Goal: Task Accomplishment & Management: Complete application form

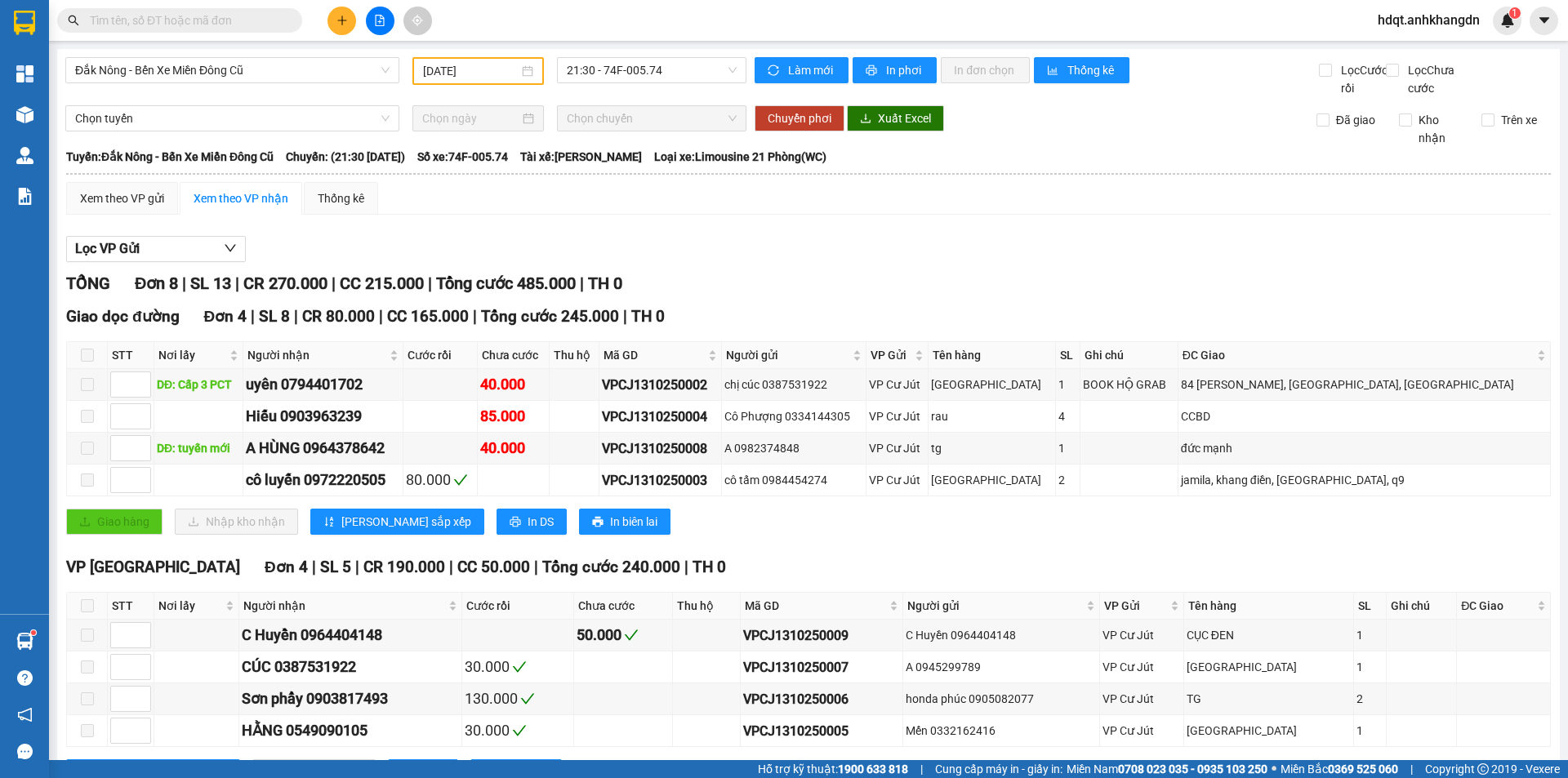
scroll to position [89, 0]
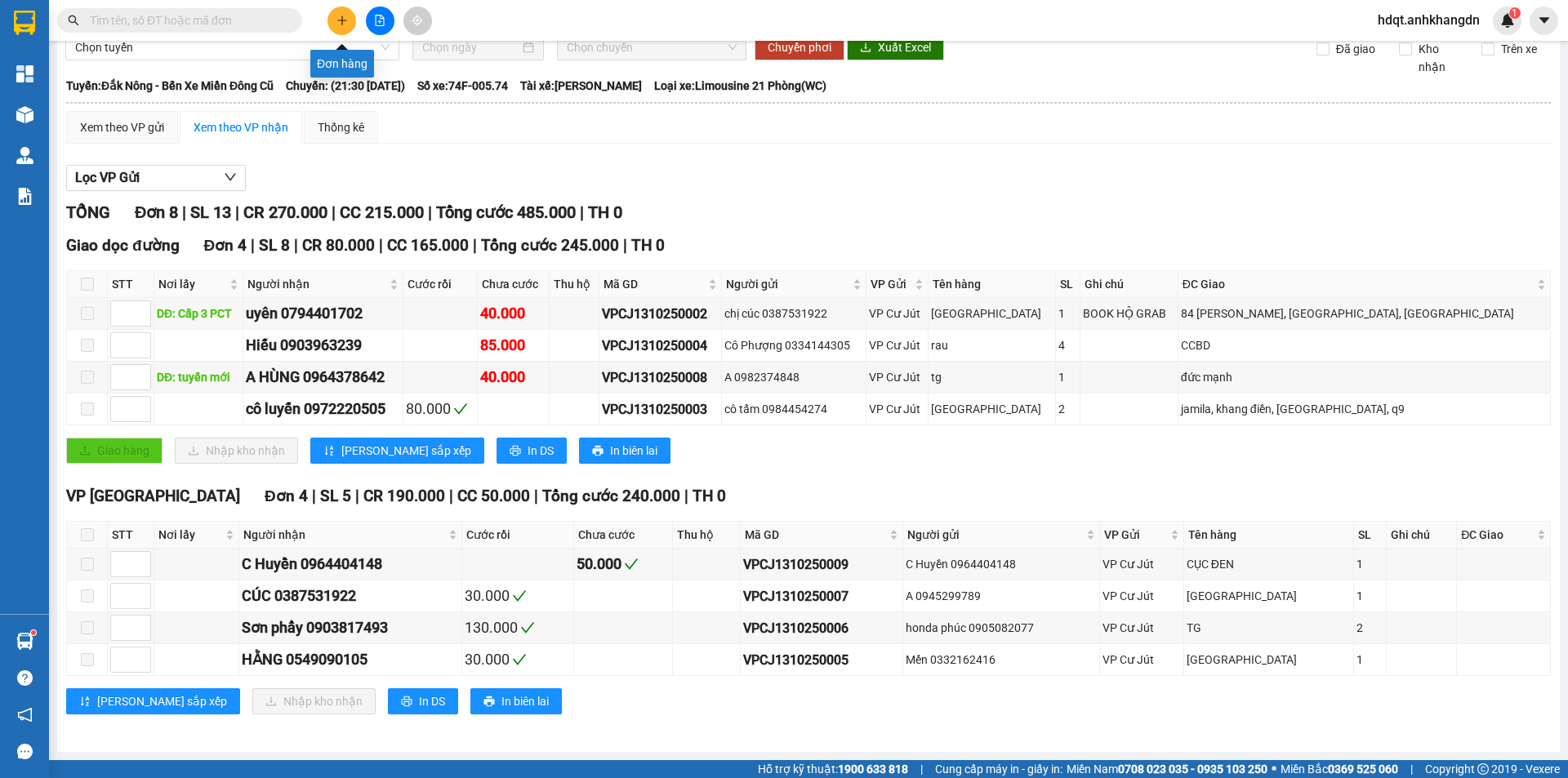
click at [339, 22] on icon "plus" at bounding box center [342, 20] width 11 height 11
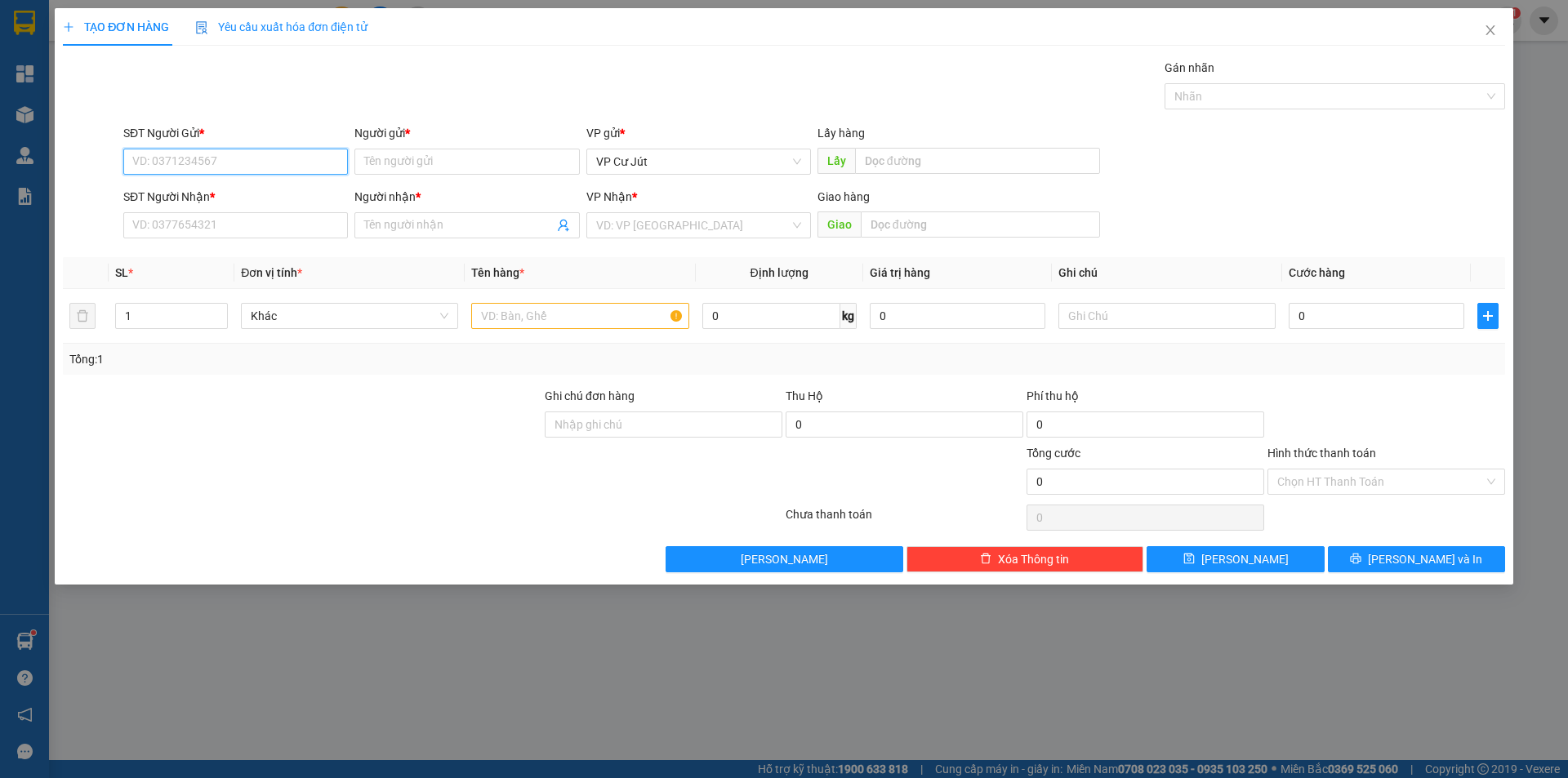
paste input "0326391155"
type input "0326391155"
click at [399, 160] on input "Người gửi *" at bounding box center [466, 161] width 225 height 26
type input "chi xuyên"
click at [901, 165] on input "text" at bounding box center [978, 160] width 245 height 26
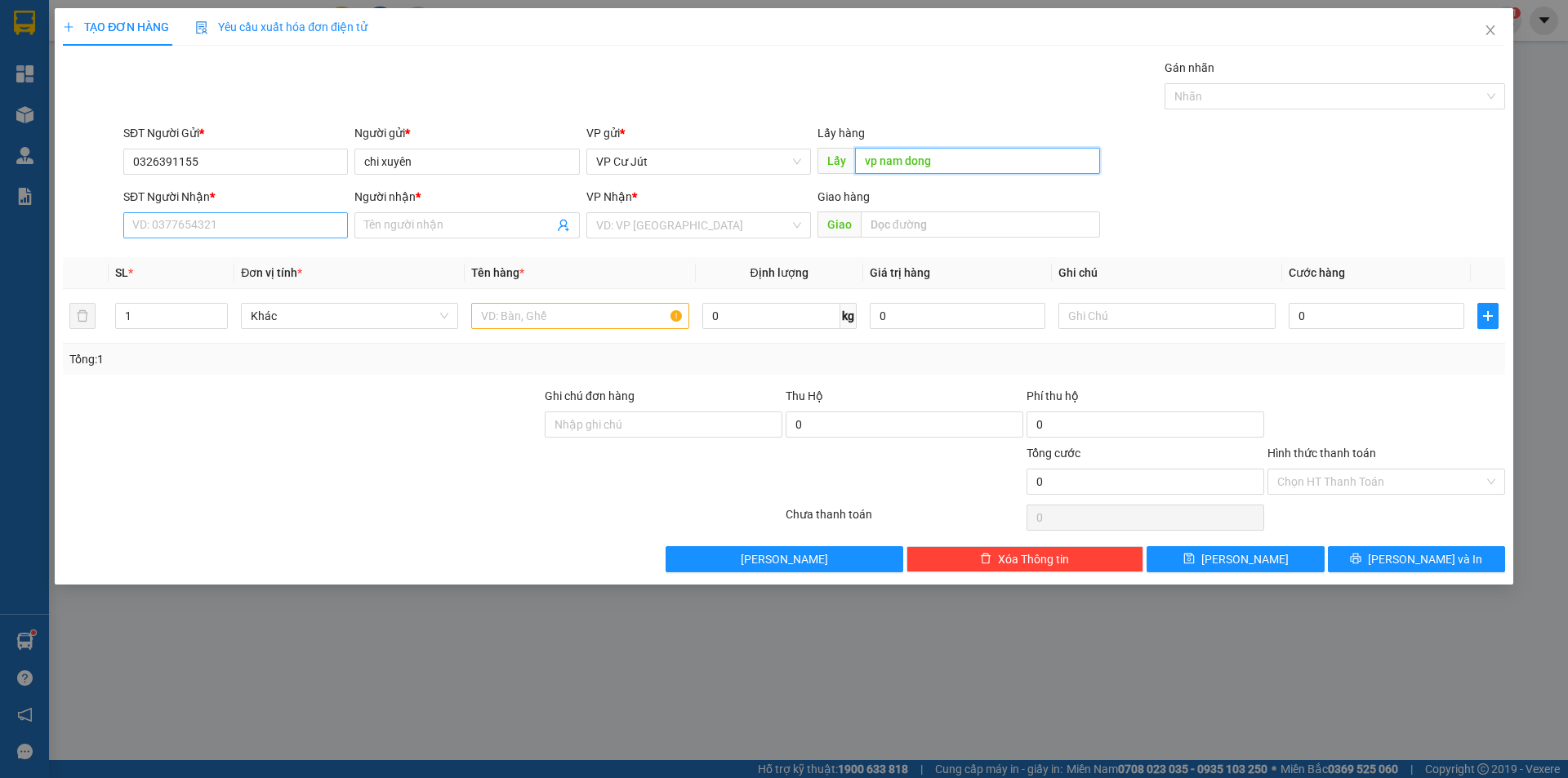
type input "vp nam dong"
click at [214, 226] on input "SĐT Người Nhận *" at bounding box center [235, 225] width 225 height 26
click at [172, 233] on input "SĐT Người Nhận *" at bounding box center [235, 225] width 225 height 26
drag, startPoint x: 204, startPoint y: 231, endPoint x: 212, endPoint y: 227, distance: 8.9
click at [204, 231] on input "SĐT Người Nhận *" at bounding box center [235, 225] width 225 height 26
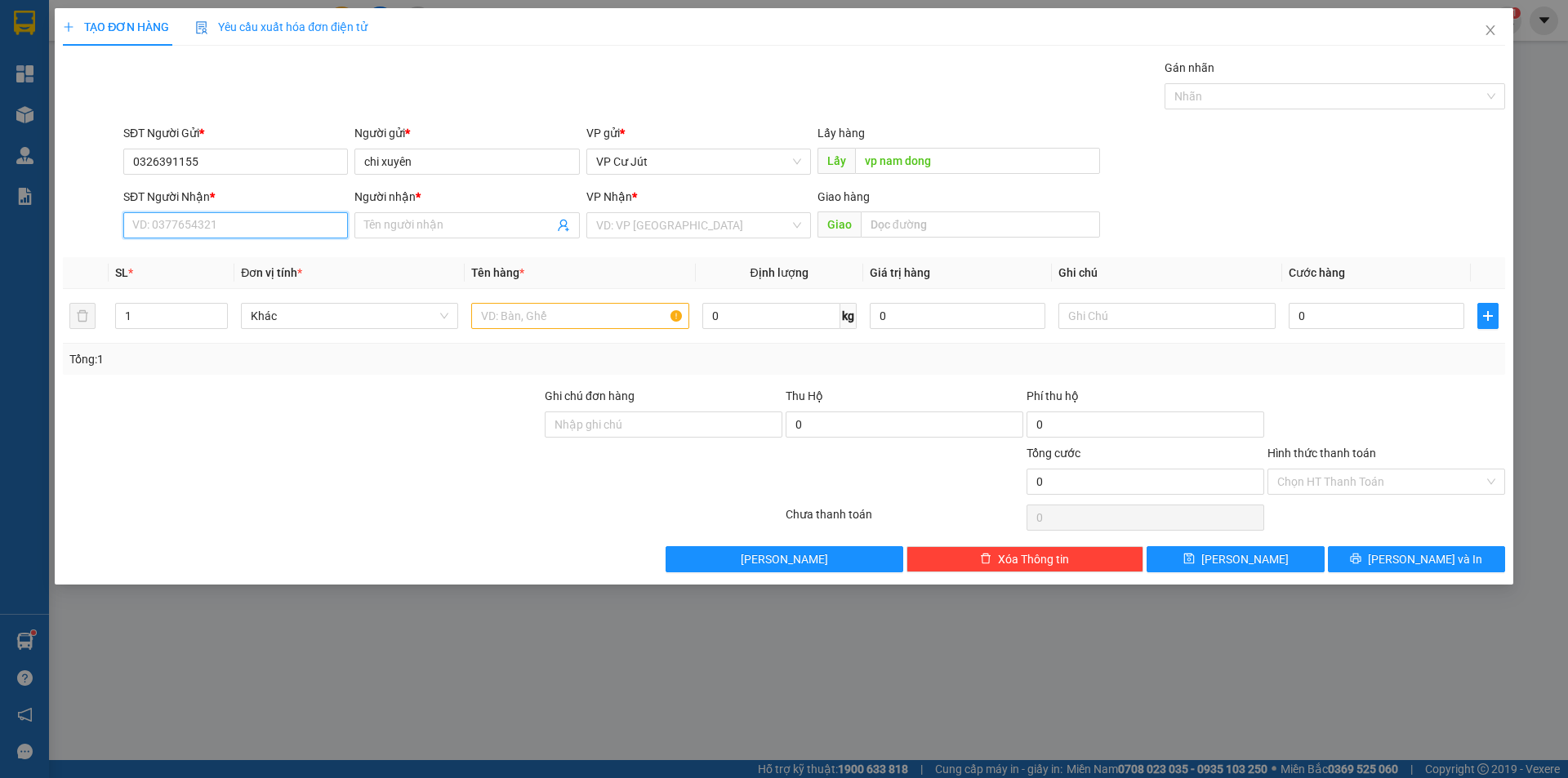
click at [161, 229] on input "SĐT Người Nhận *" at bounding box center [235, 225] width 225 height 26
paste input "0393249431"
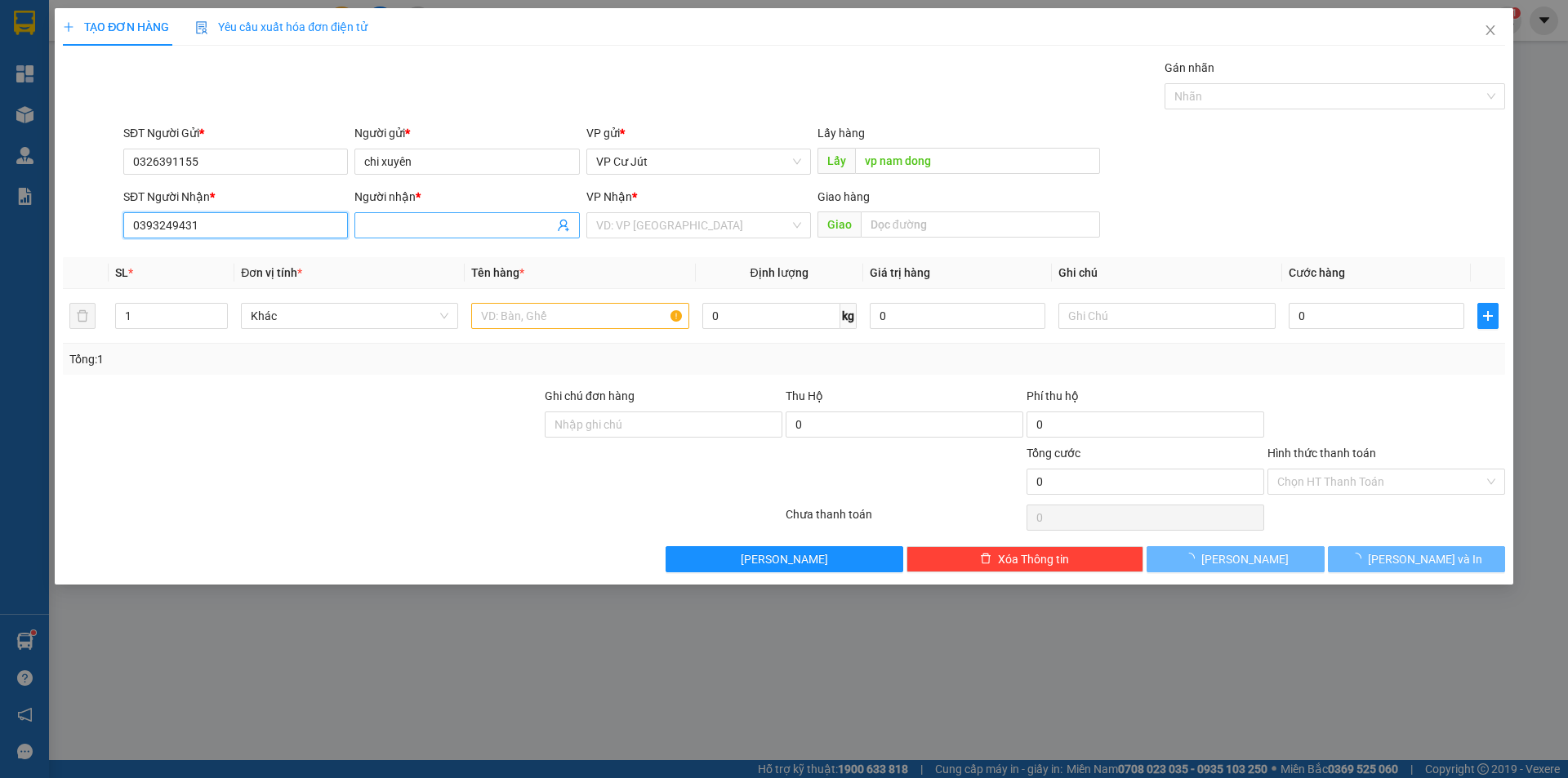
type input "0393249431"
click at [415, 228] on input "Người nhận *" at bounding box center [458, 225] width 188 height 18
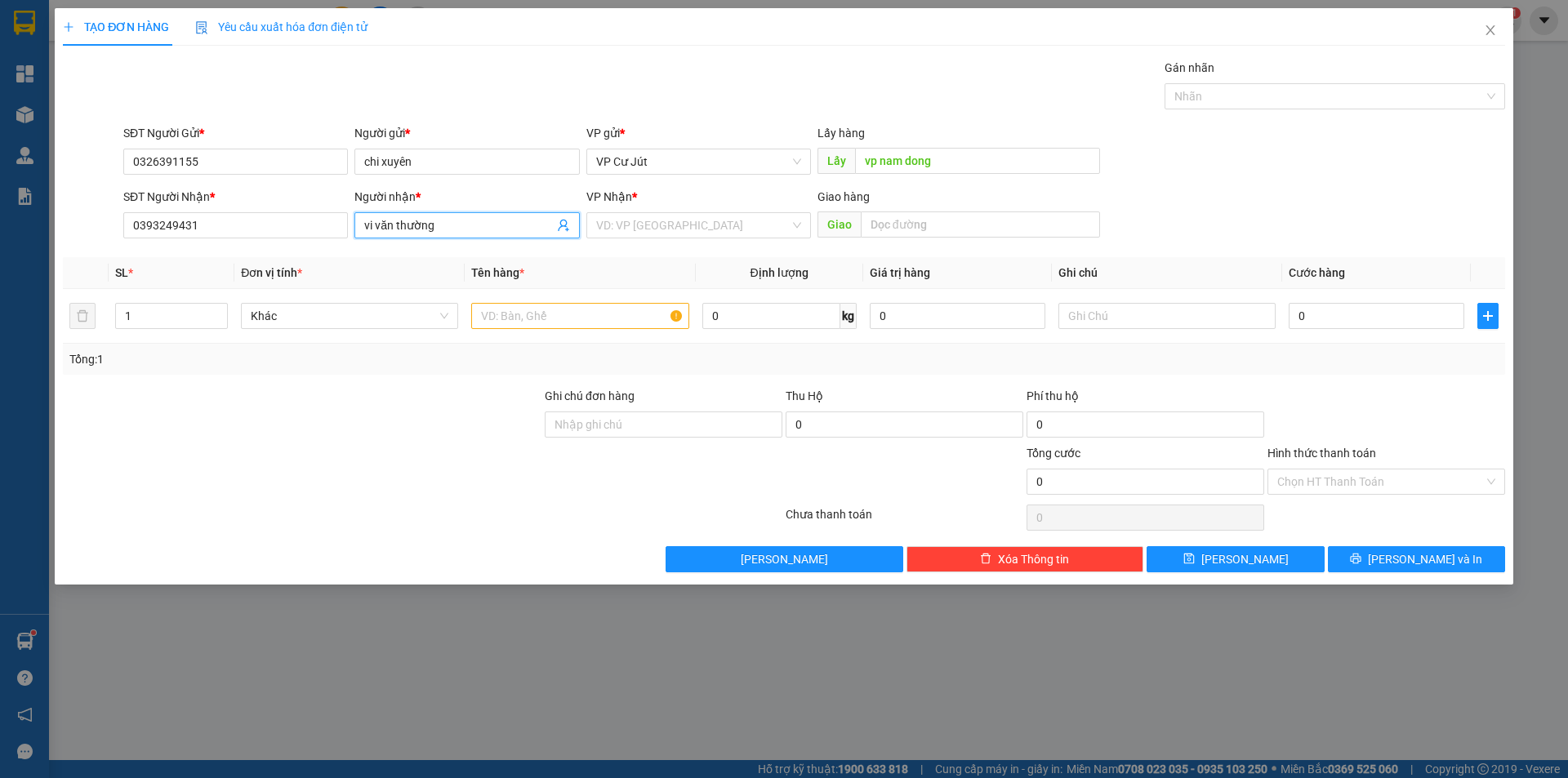
click at [495, 234] on span "vi văn thường" at bounding box center [466, 225] width 225 height 26
drag, startPoint x: 444, startPoint y: 227, endPoint x: 429, endPoint y: 242, distance: 21.2
click at [400, 236] on span "vi văn thường" at bounding box center [466, 225] width 225 height 26
type input "vi văn thượng"
click at [900, 229] on input "text" at bounding box center [981, 224] width 239 height 26
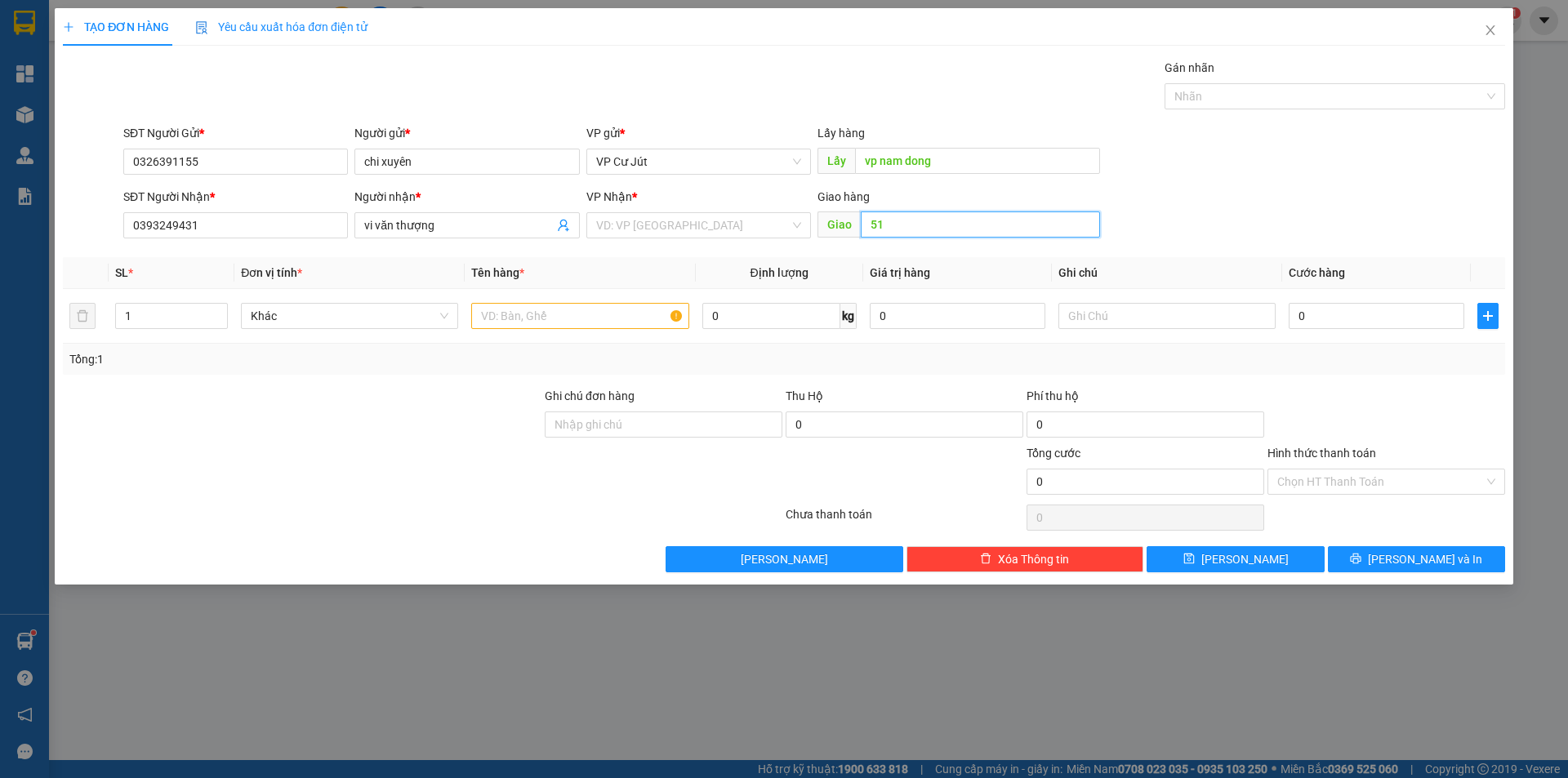
type input "5"
type input "bv 512 giường"
click at [555, 317] on input "text" at bounding box center [579, 316] width 217 height 26
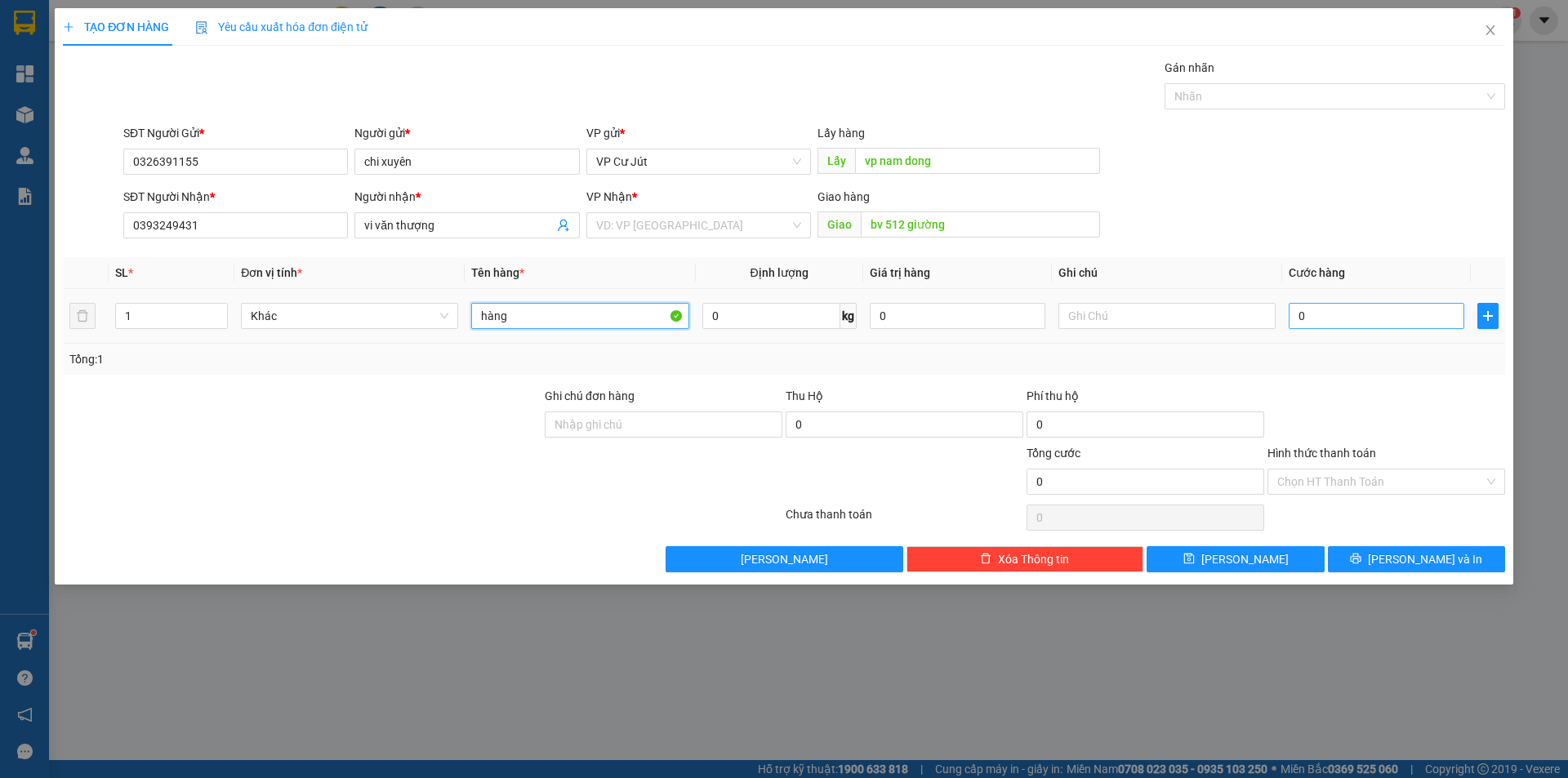
type input "hàng"
type input "1"
type input "10"
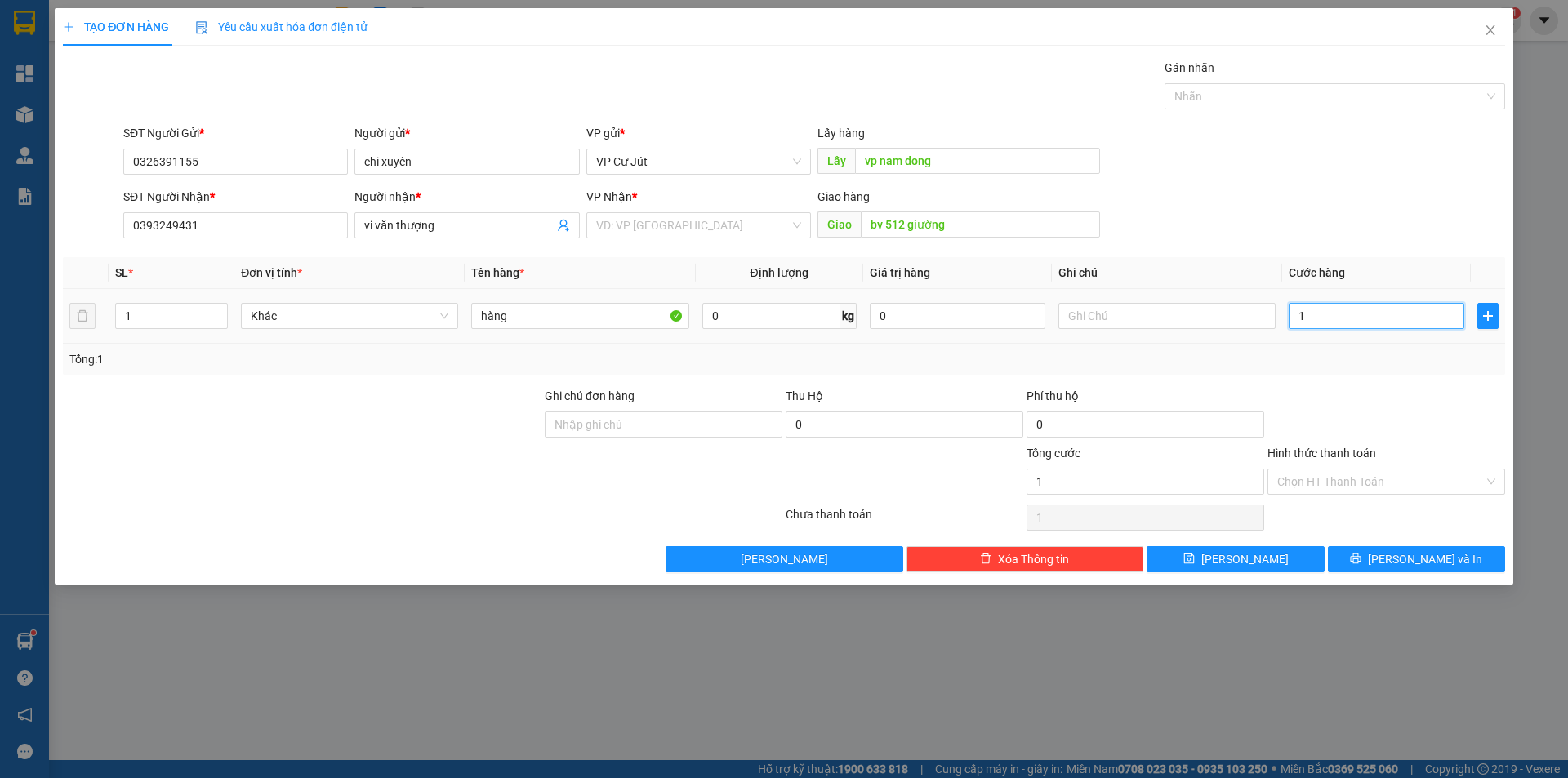
type input "10"
type input "100"
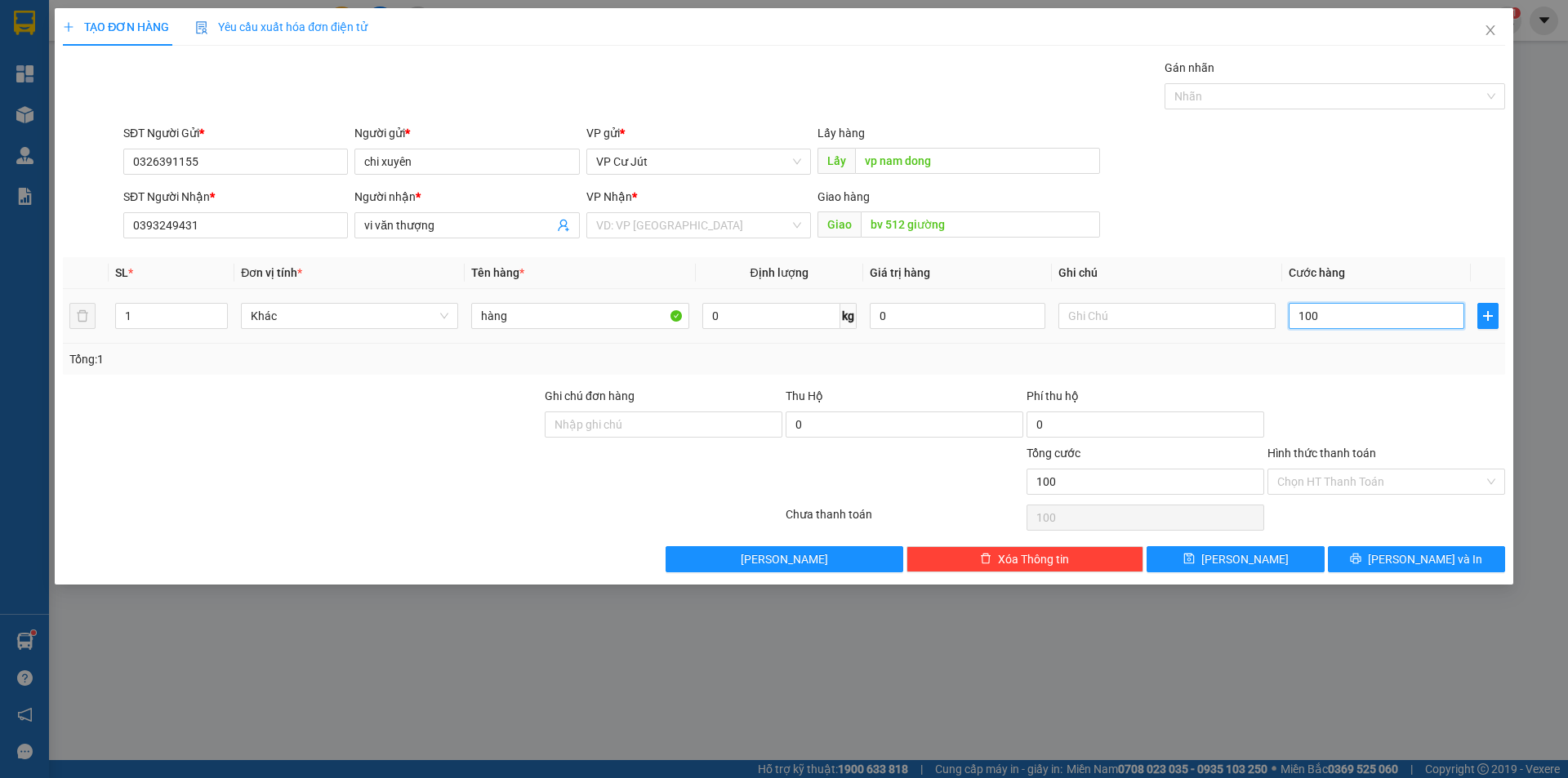
type input "1.000"
type input "1.000.000"
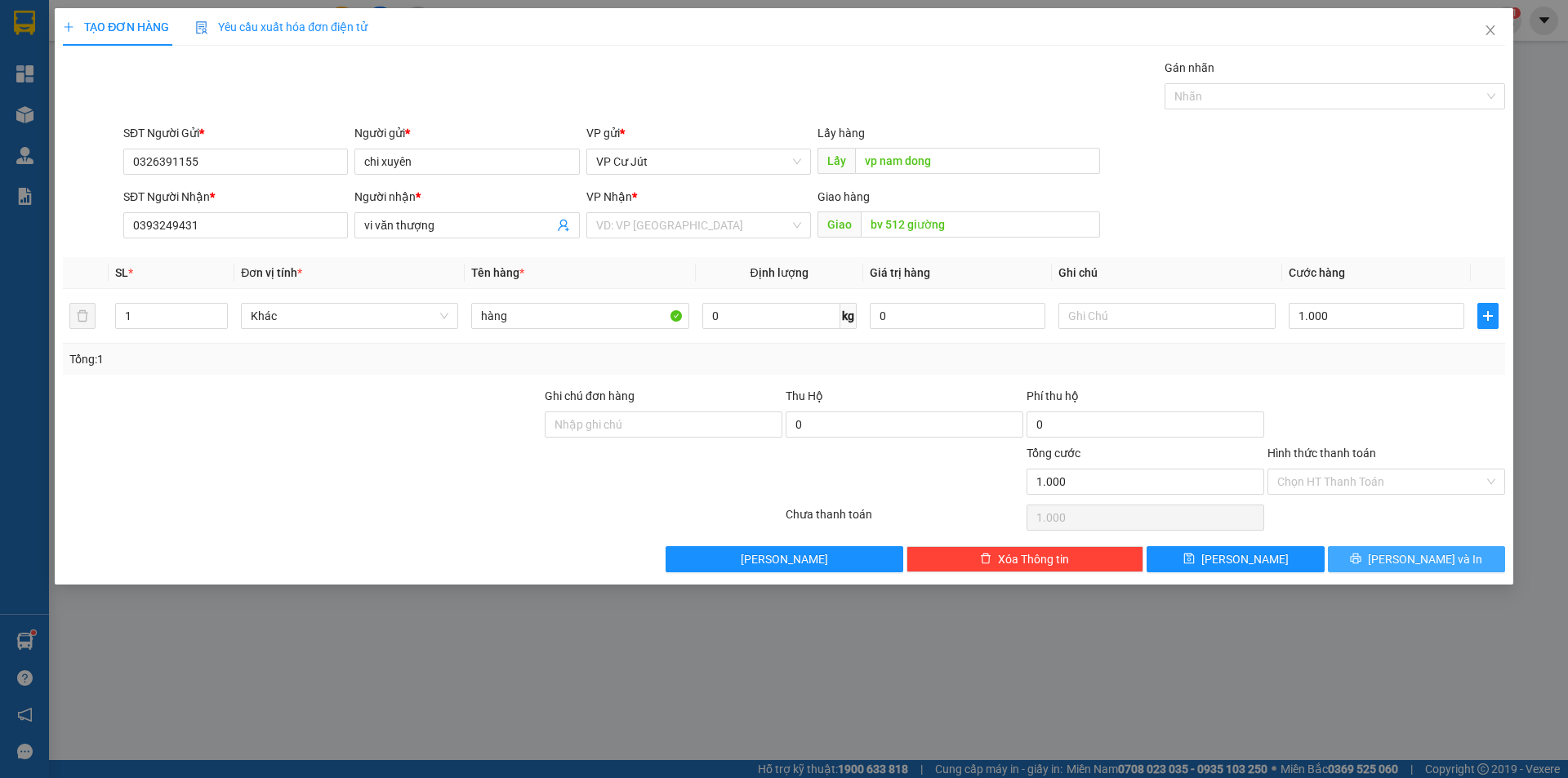
type input "1.000.000"
click at [1361, 562] on icon "printer" at bounding box center [1356, 559] width 11 height 11
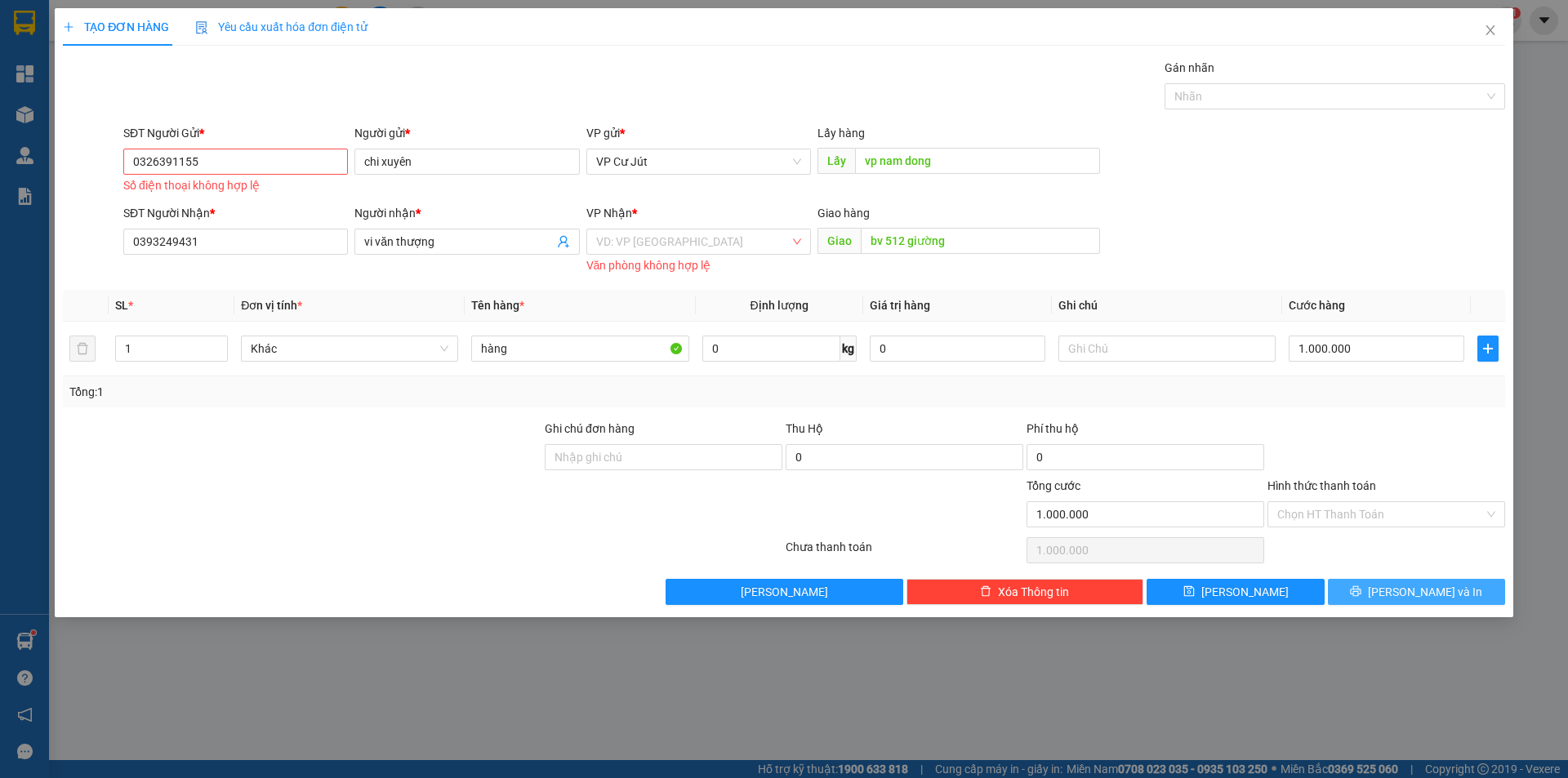
click at [1407, 594] on span "[PERSON_NAME] và In" at bounding box center [1424, 591] width 114 height 18
click at [1256, 592] on button "[PERSON_NAME]" at bounding box center [1234, 591] width 177 height 26
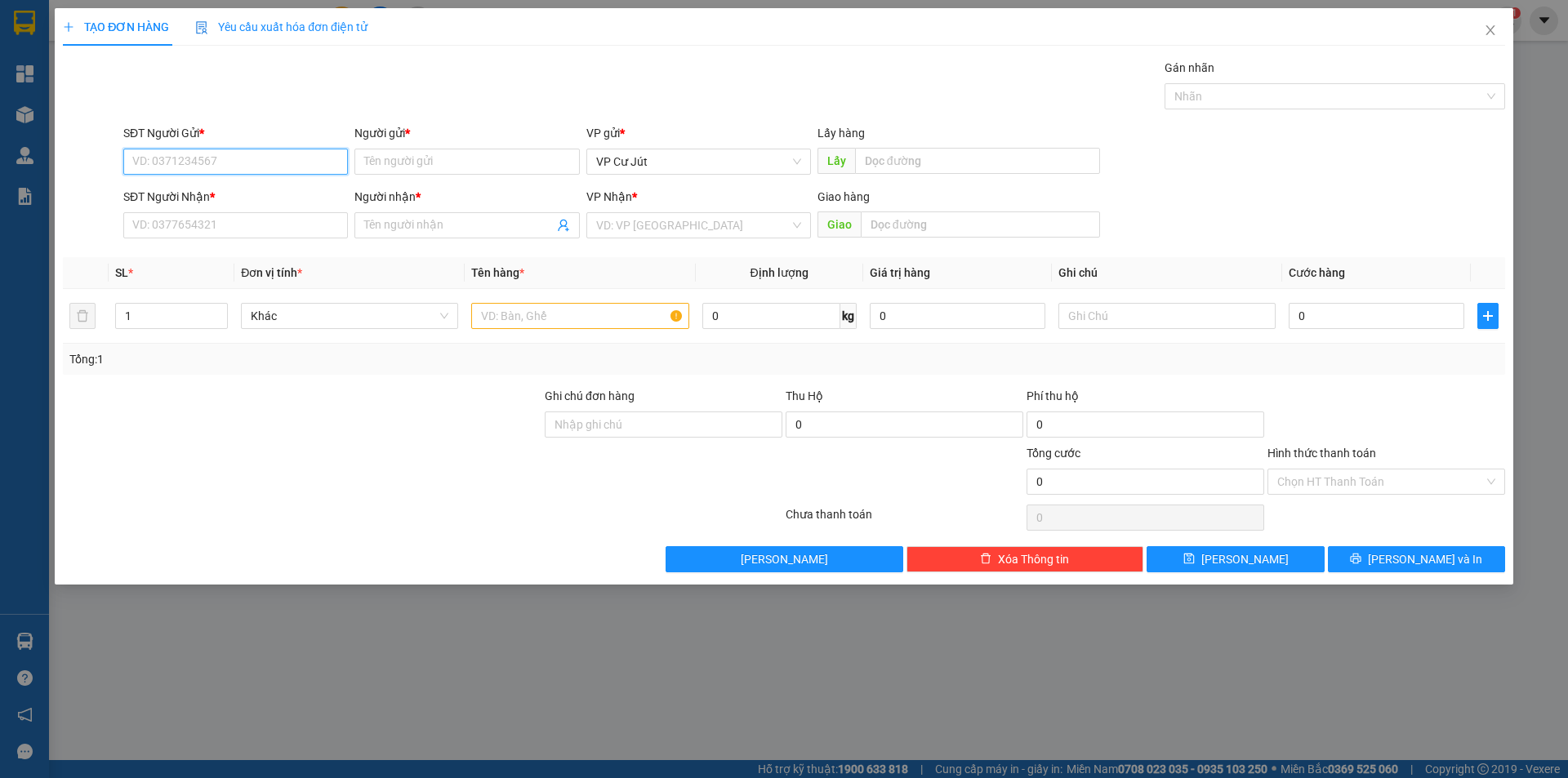
paste input "0326391155"
type input "0326391155"
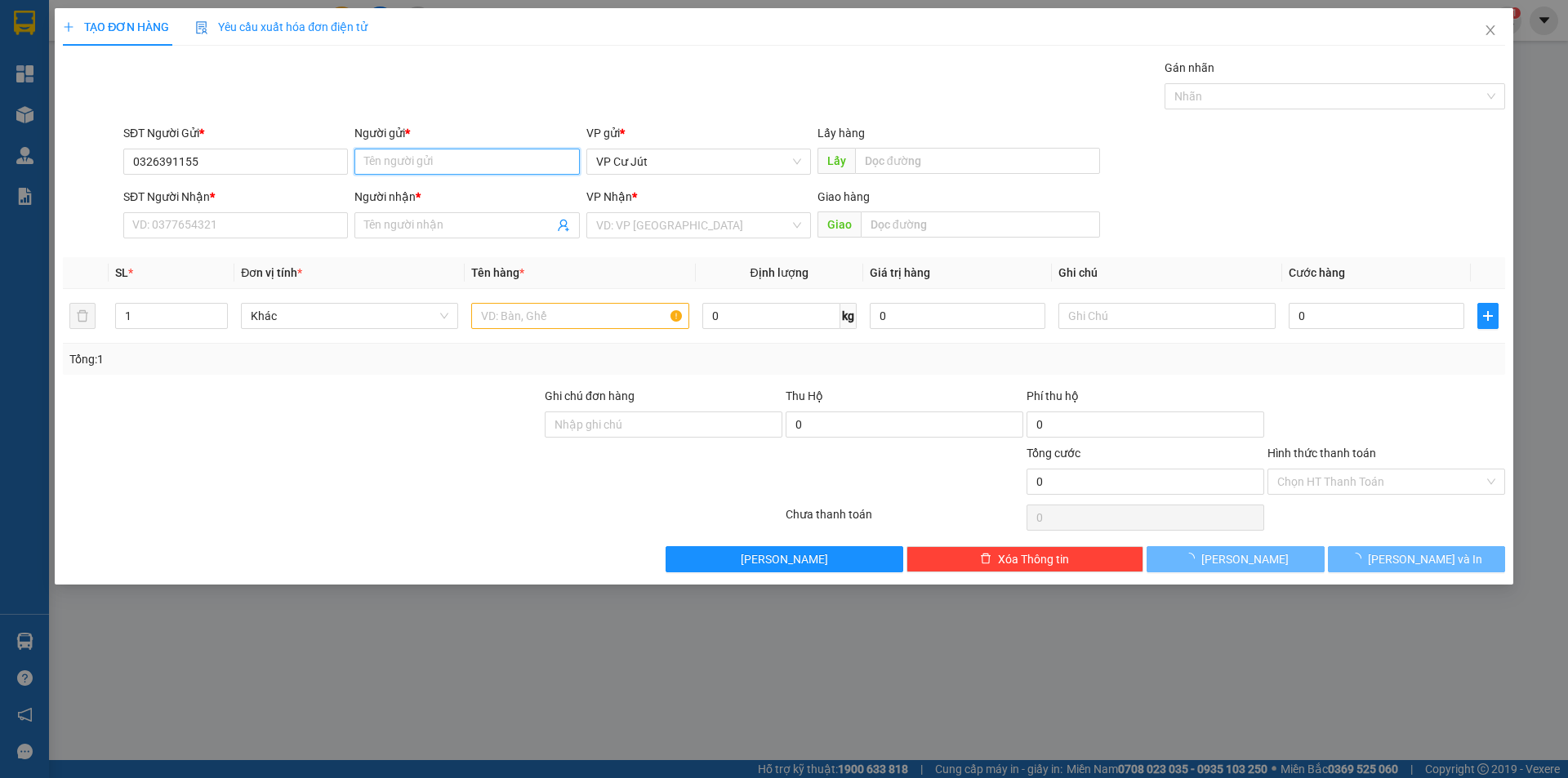
click at [392, 160] on input "Người gửi *" at bounding box center [466, 161] width 225 height 26
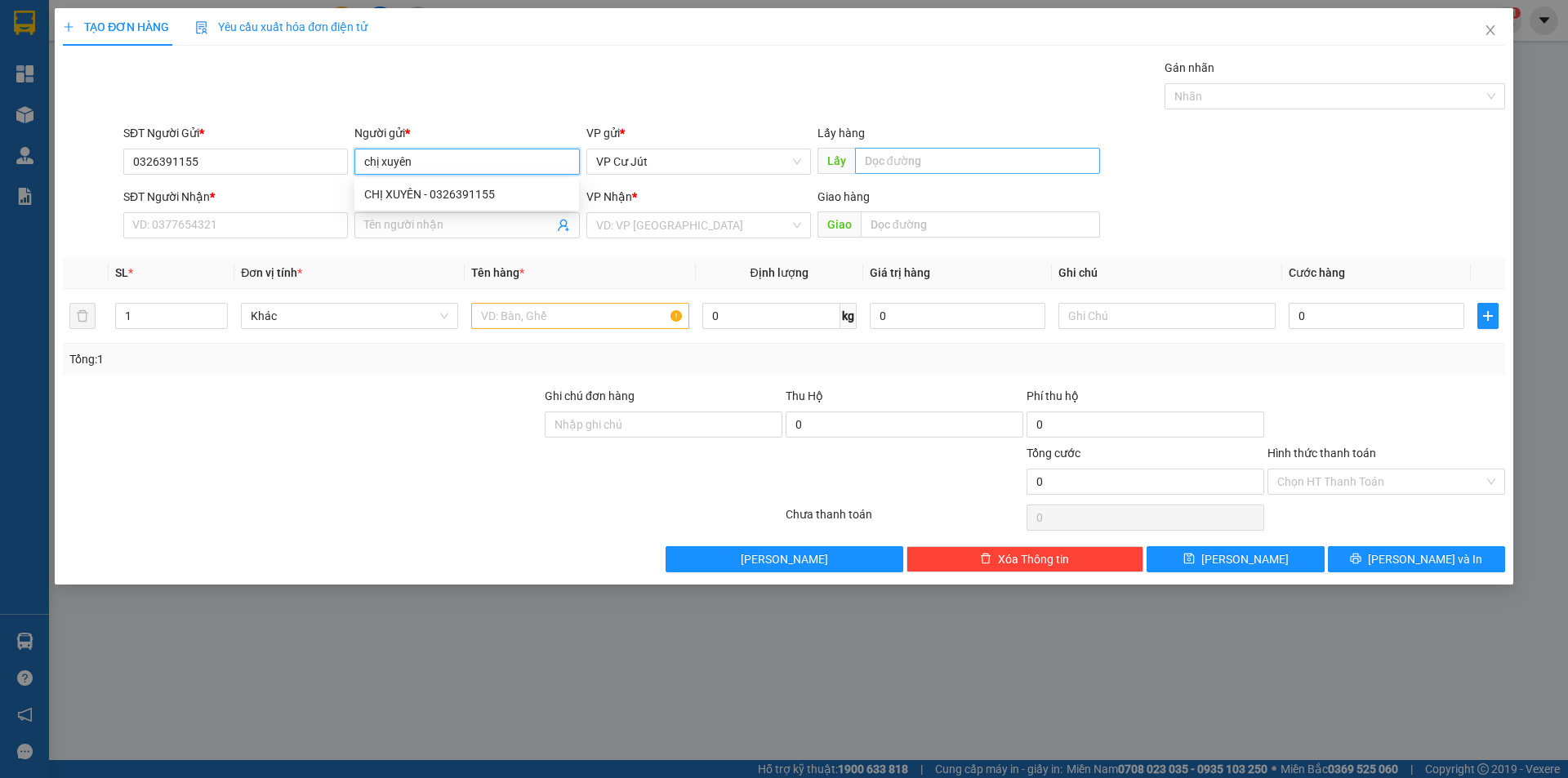
type input "chị xuyên"
click at [901, 165] on input "text" at bounding box center [978, 160] width 245 height 26
type input "vp nam dong"
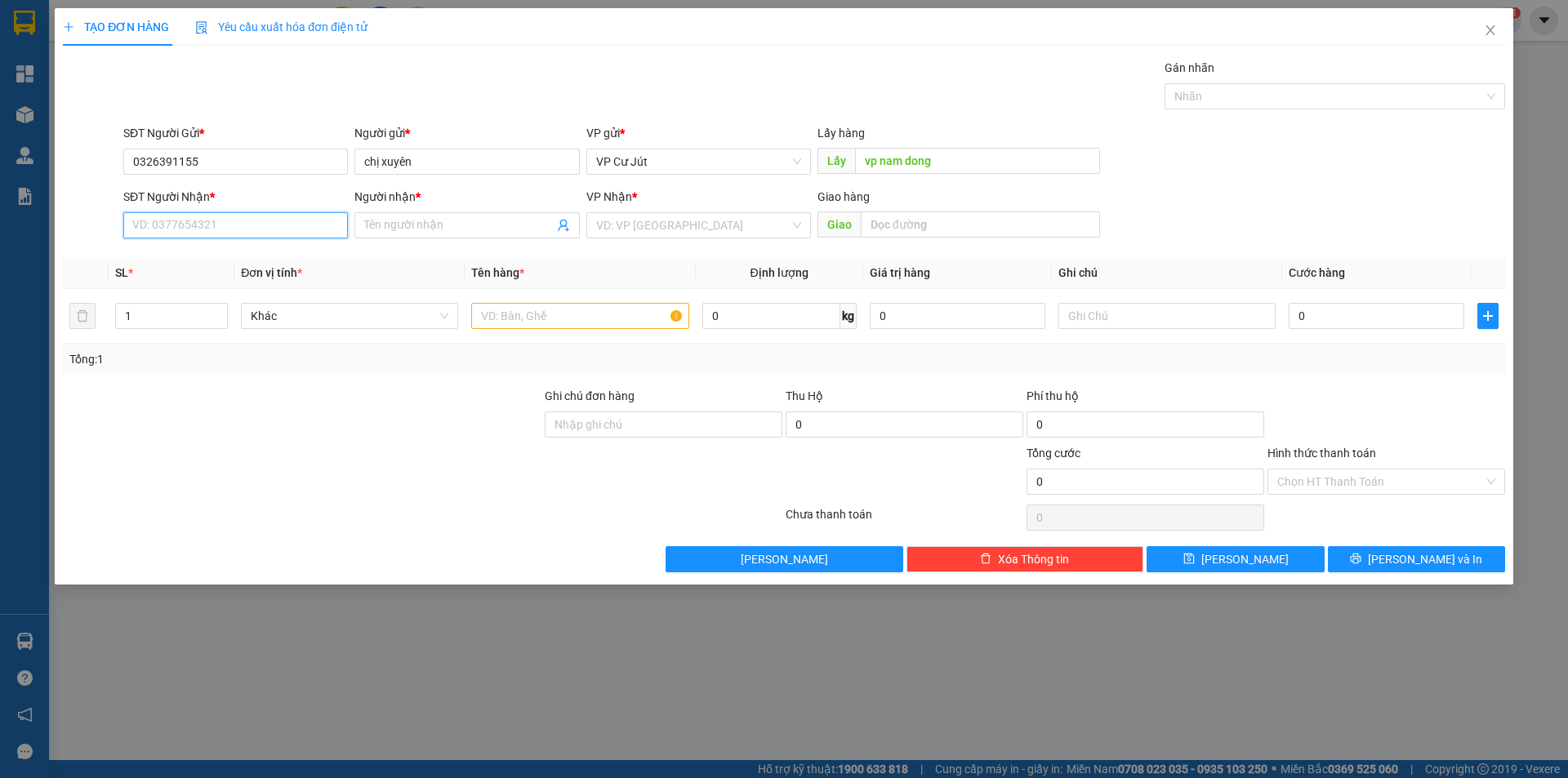
click at [254, 233] on input "SĐT Người Nhận *" at bounding box center [235, 225] width 225 height 26
paste input "0393249431"
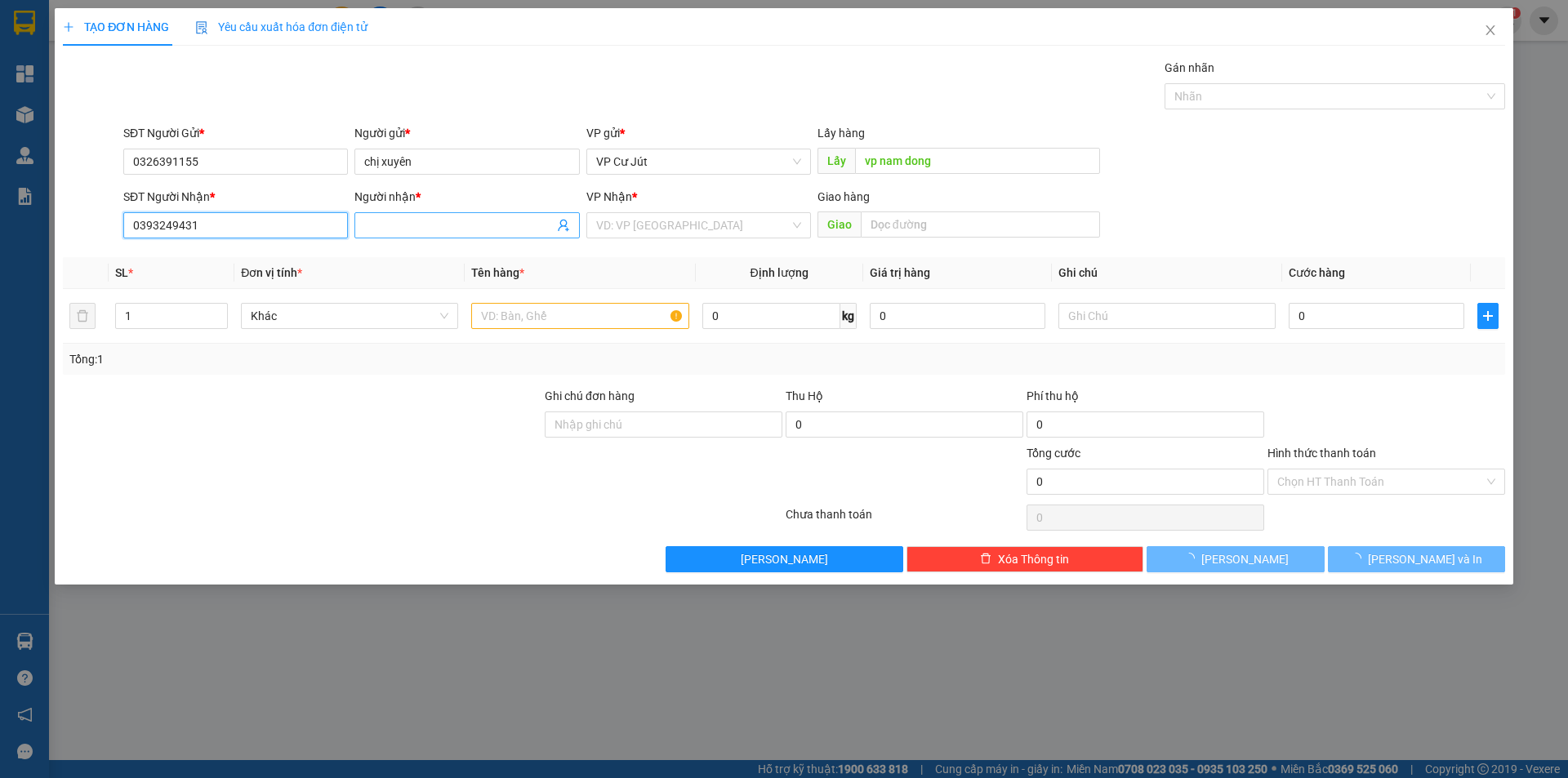
type input "0393249431"
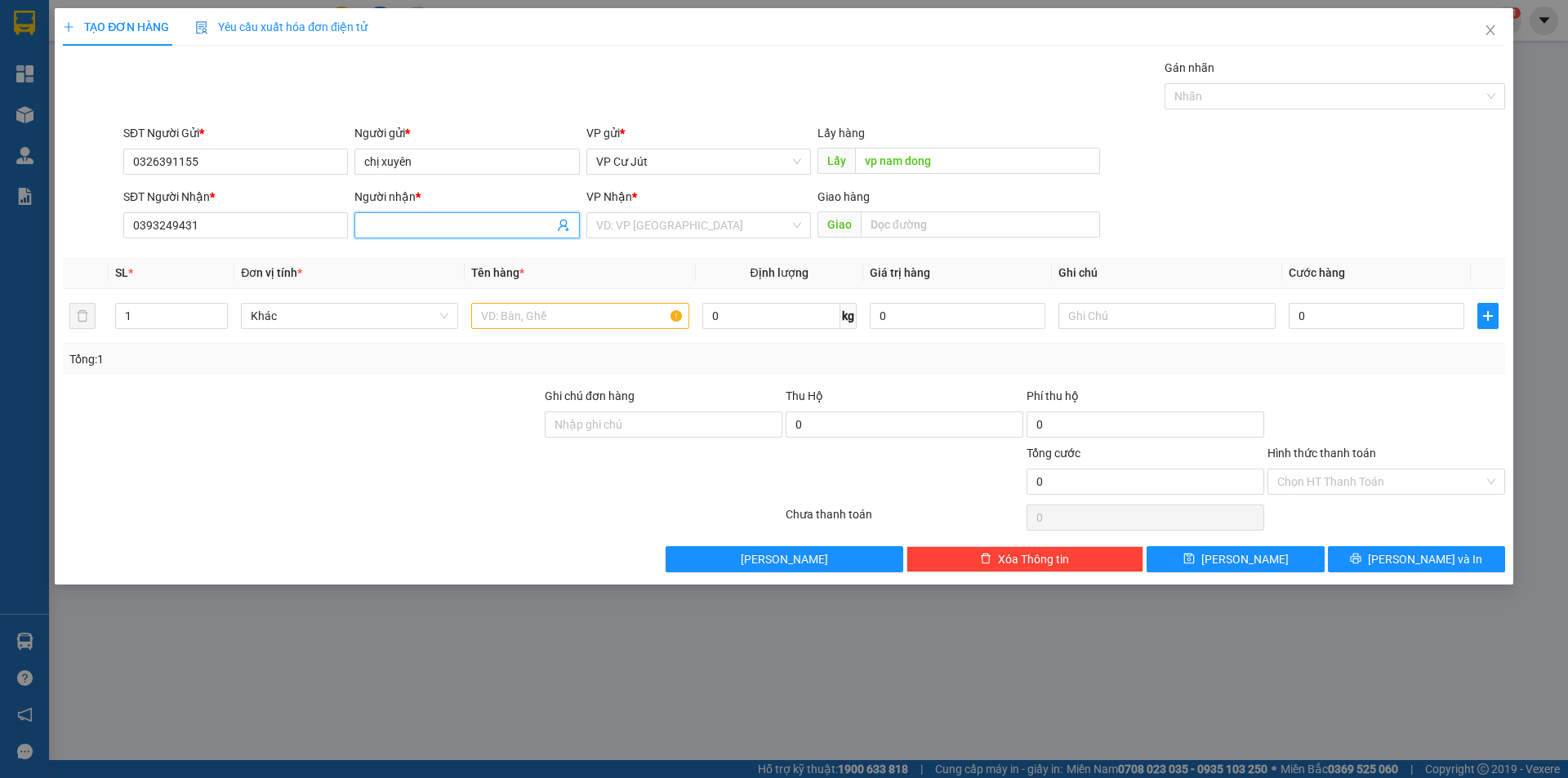
click at [434, 228] on input "Người nhận *" at bounding box center [458, 225] width 188 height 18
type input "anh thượng"
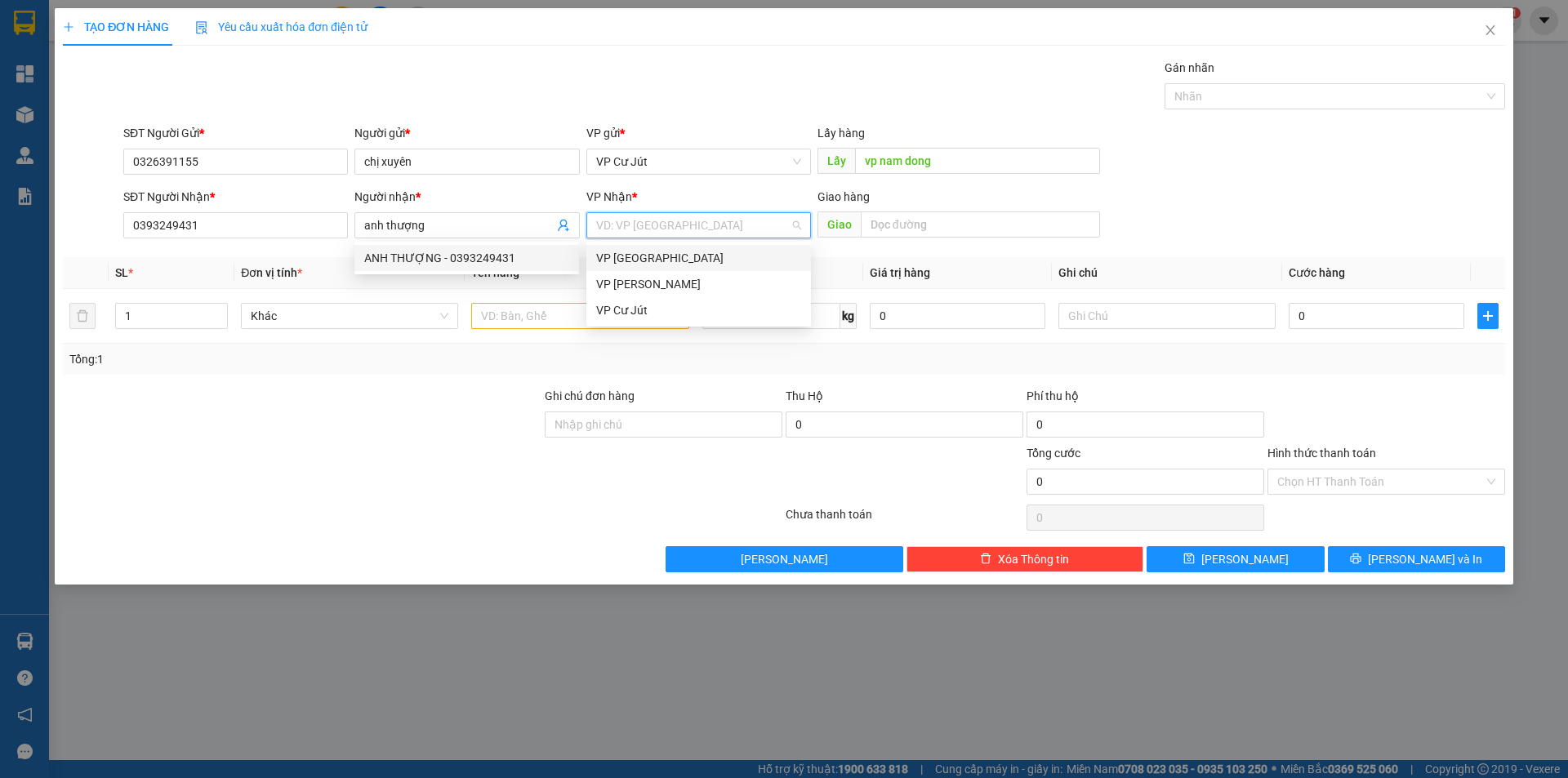
click at [710, 230] on input "search" at bounding box center [693, 226] width 193 height 25
click at [665, 257] on div "VP [GEOGRAPHIC_DATA]" at bounding box center [698, 257] width 205 height 18
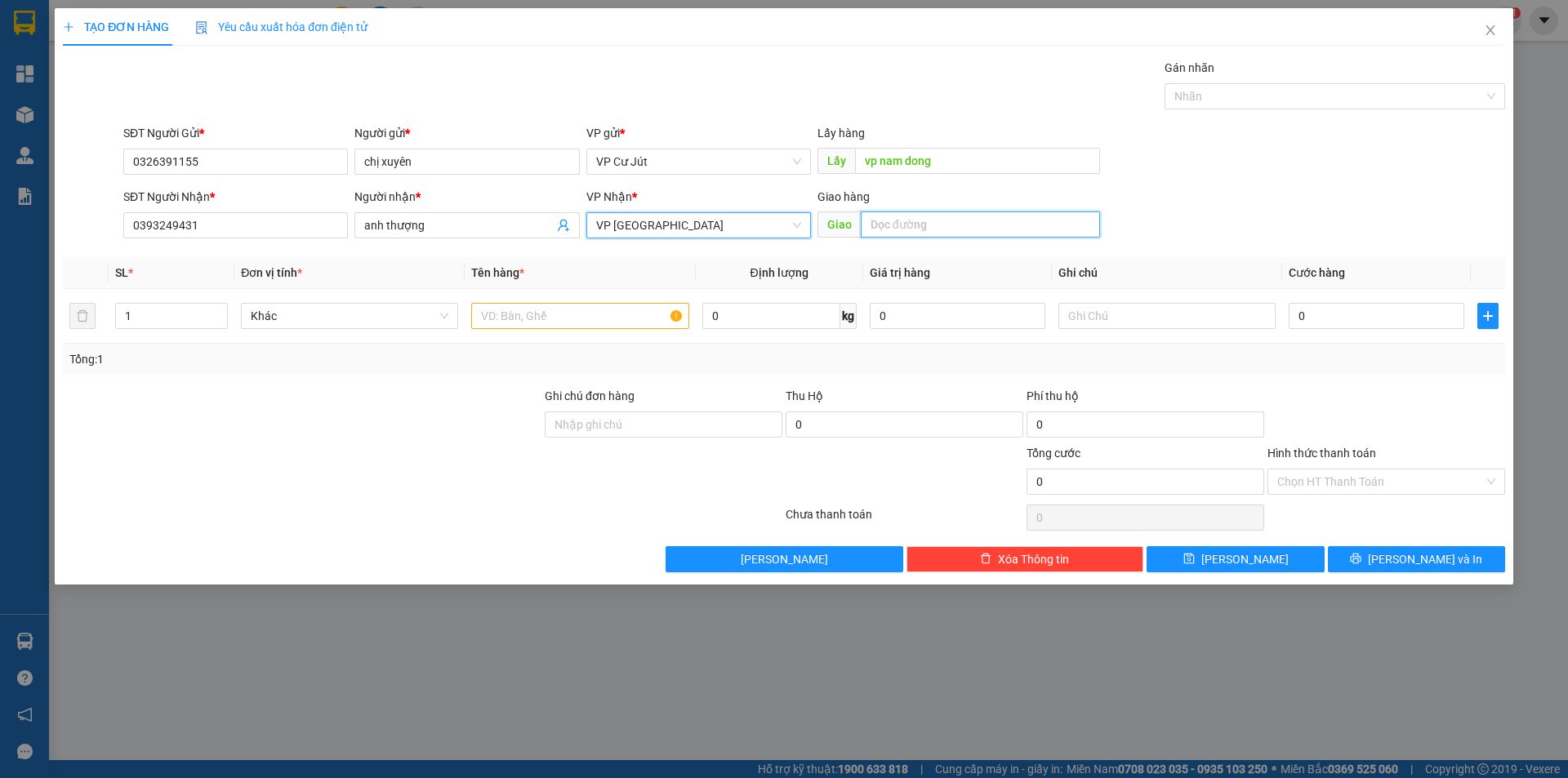
click at [893, 224] on input "text" at bounding box center [981, 224] width 239 height 26
type input "bv 512 giường"
click at [532, 315] on input "text" at bounding box center [579, 316] width 217 height 26
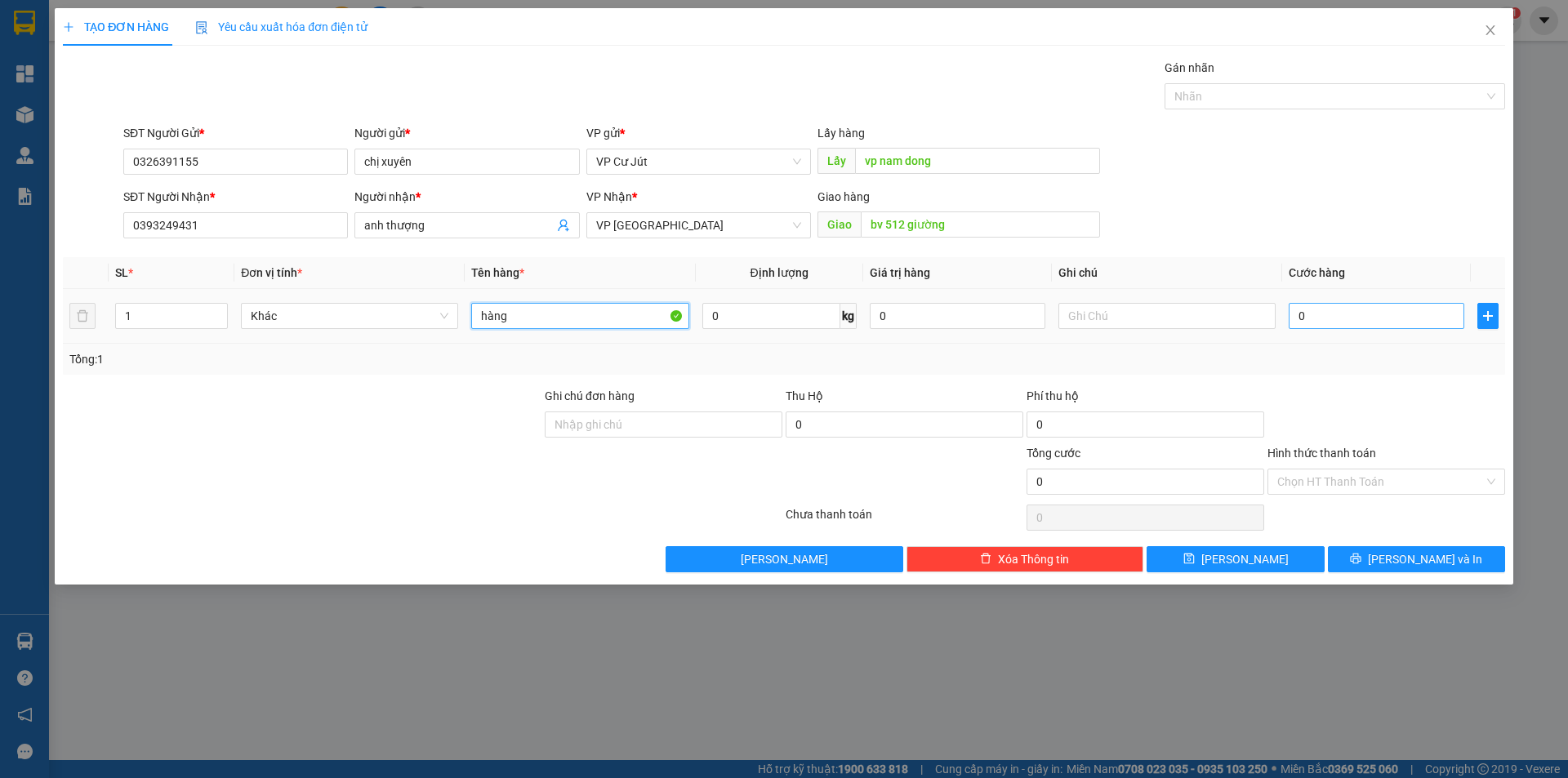
type input "hàng"
click at [1320, 319] on input "0" at bounding box center [1377, 316] width 176 height 26
type input "1"
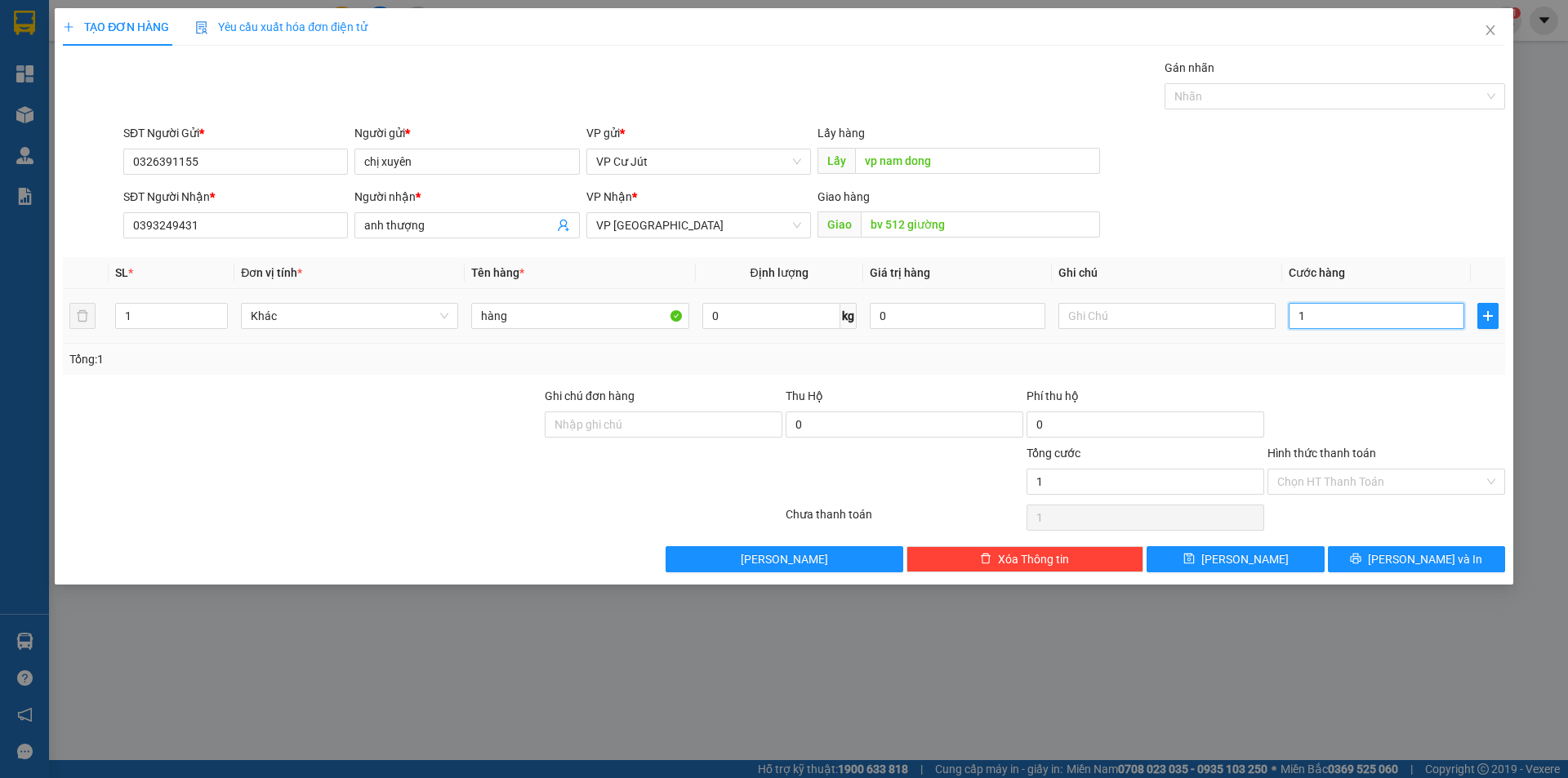
type input "10"
type input "100"
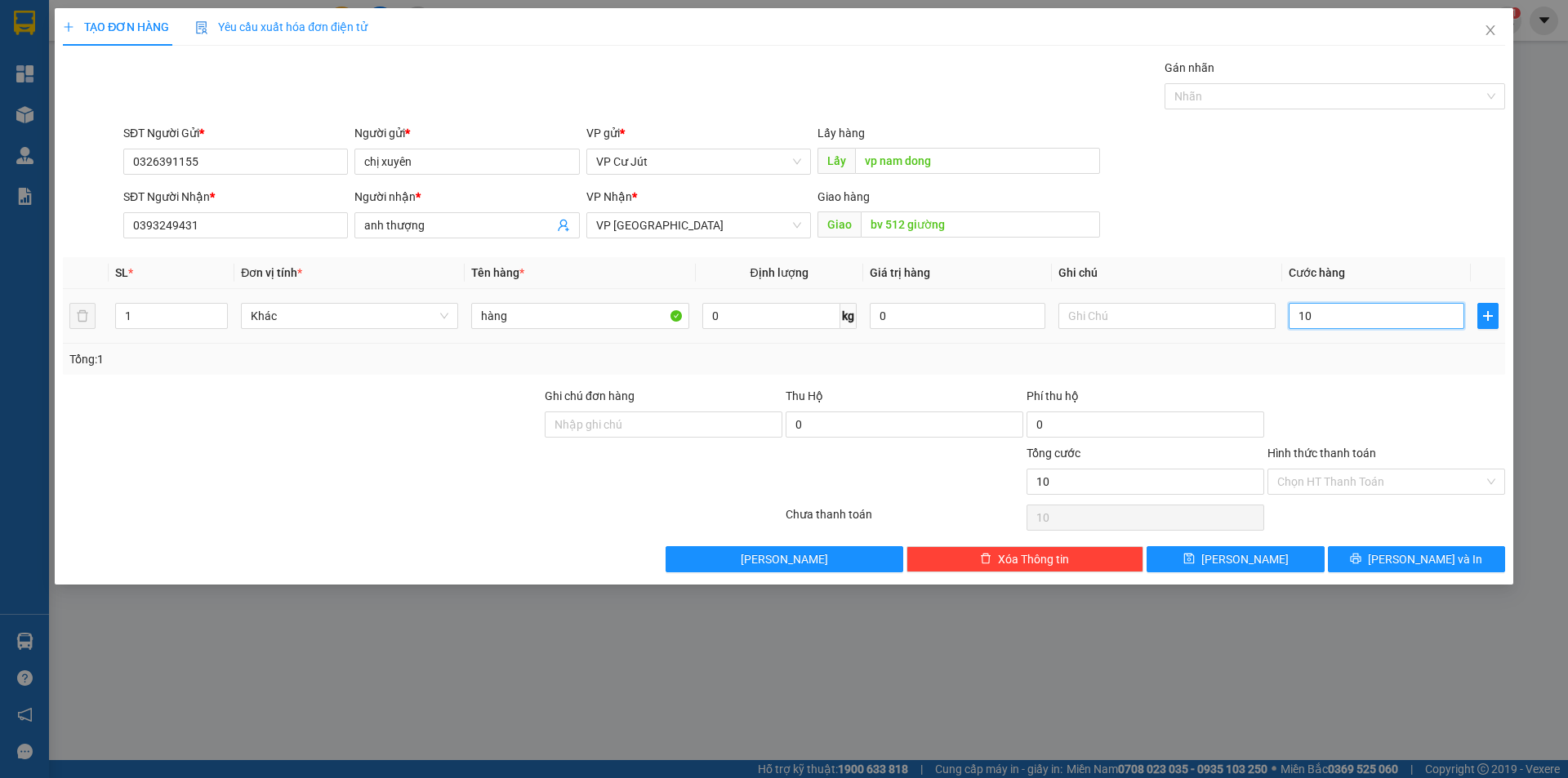
type input "100"
type input "1.000"
type input "10.000"
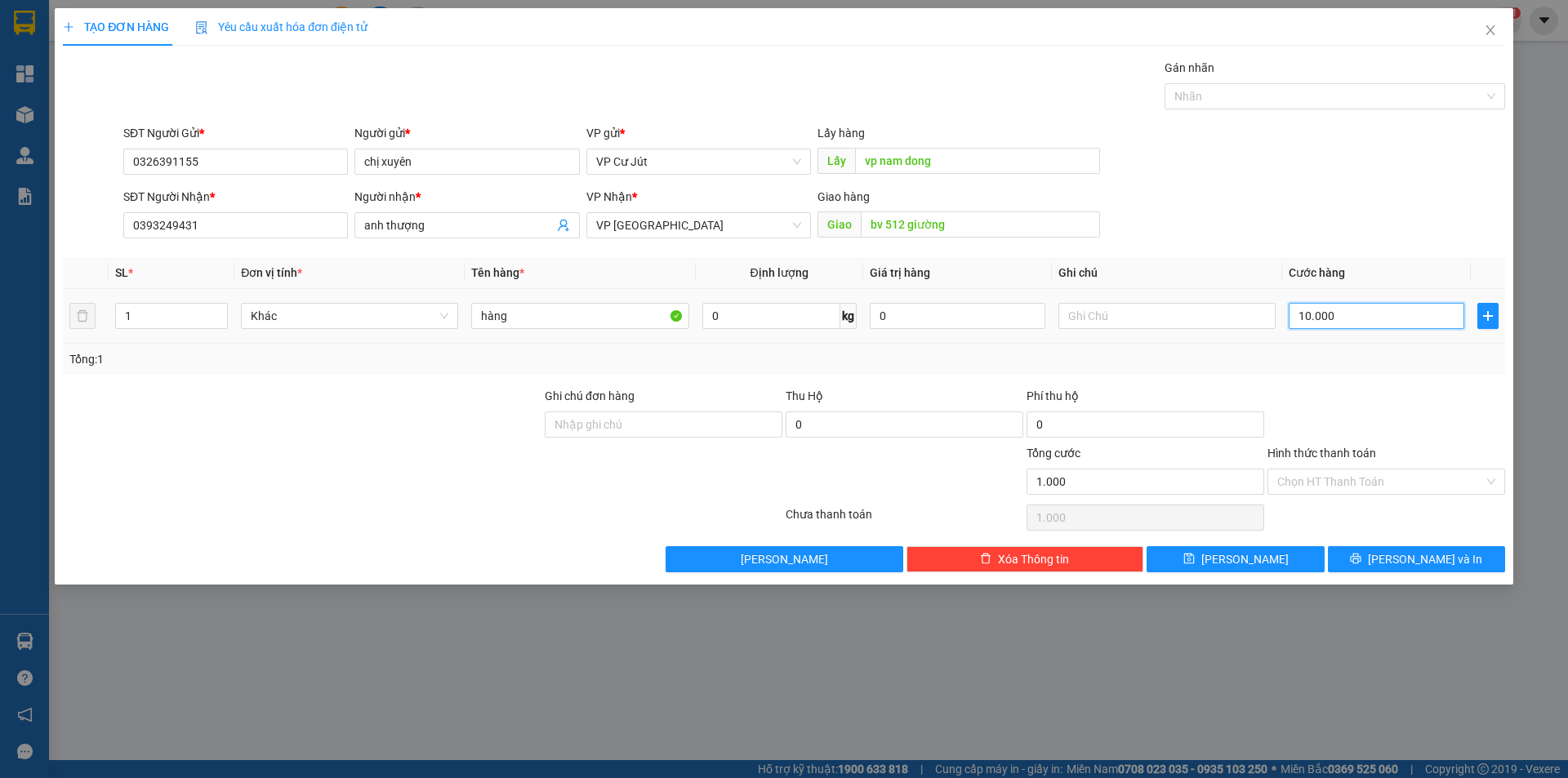
type input "10.000"
type input "1.000"
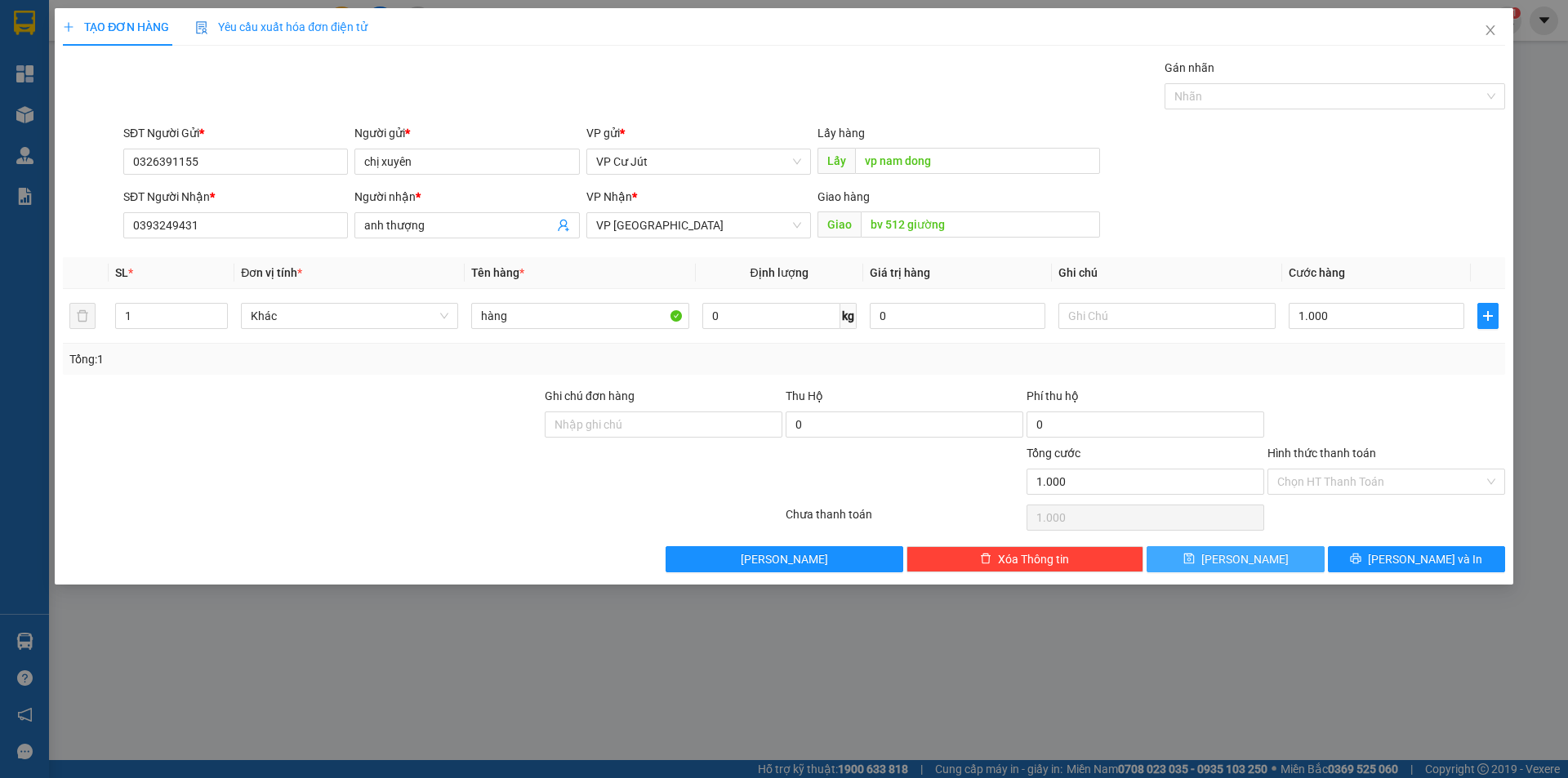
type input "1.000.000"
click at [1259, 561] on button "[PERSON_NAME]" at bounding box center [1234, 559] width 177 height 26
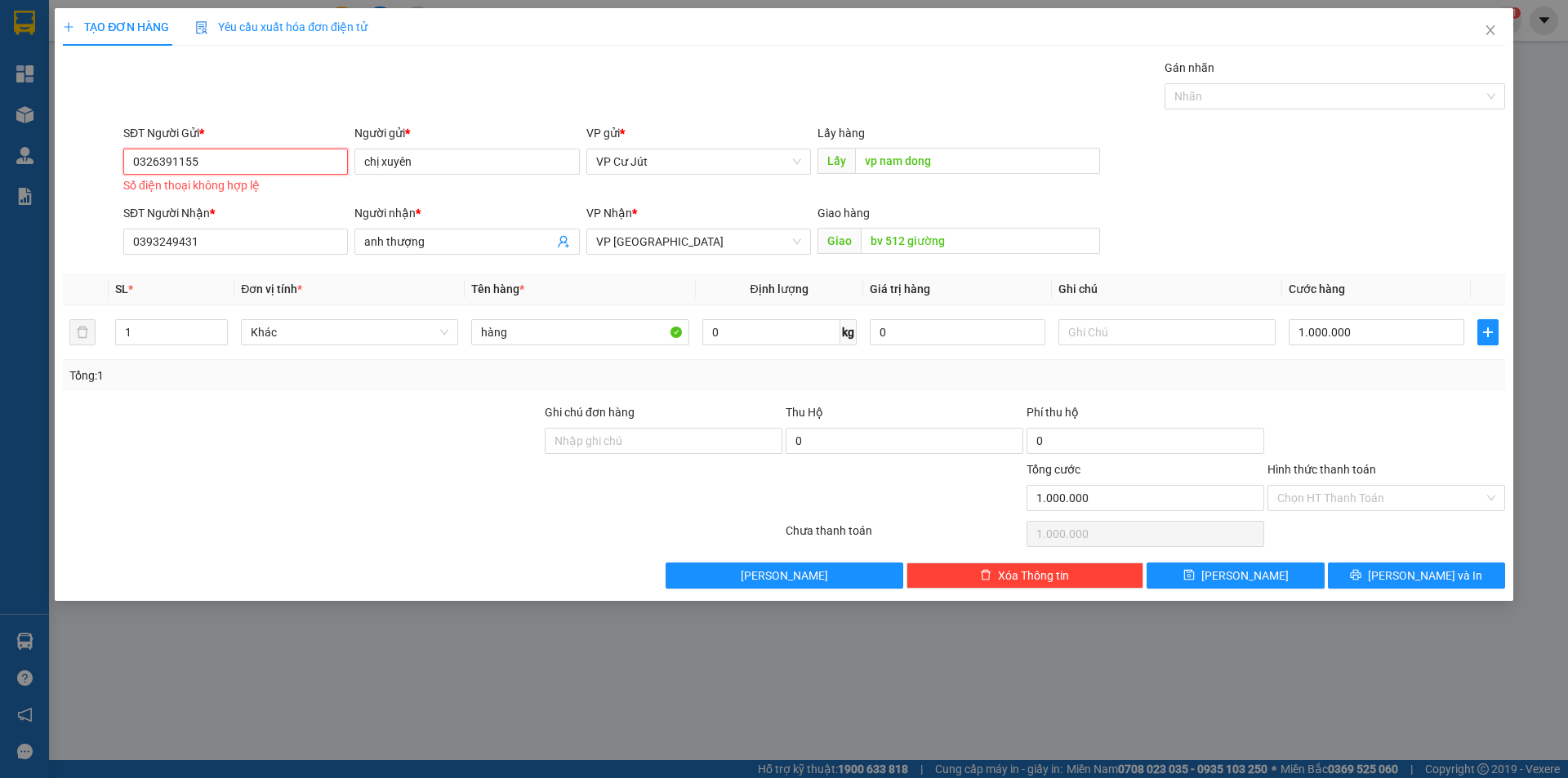
click at [226, 163] on input "0326391155" at bounding box center [235, 161] width 225 height 26
drag, startPoint x: 209, startPoint y: 157, endPoint x: 105, endPoint y: 164, distance: 104.2
click at [105, 164] on div "SĐT Người Gửi * 0326391155 0326391155 Số điện thoại không hợp lệ Người gửi * ch…" at bounding box center [784, 161] width 1446 height 74
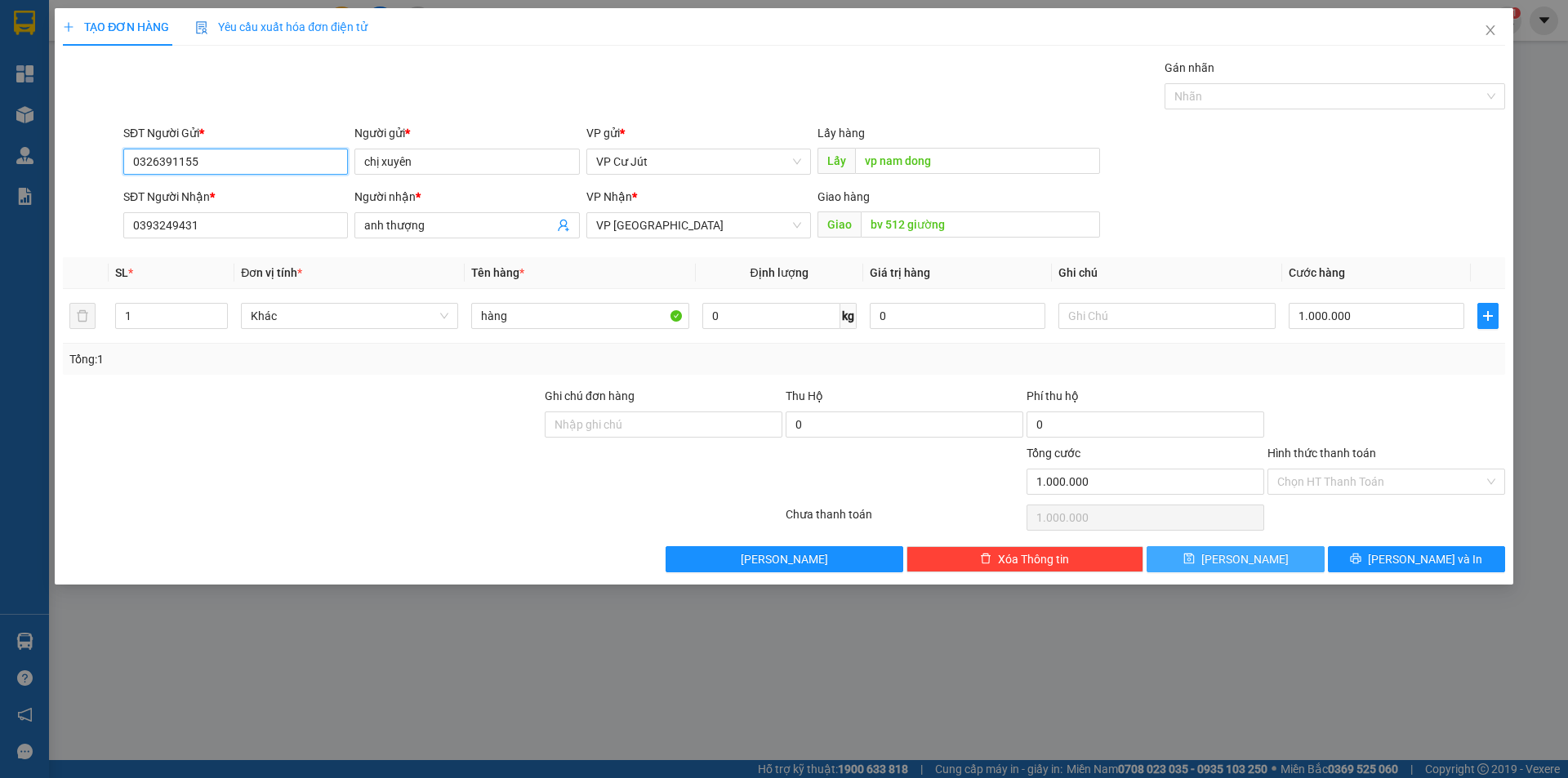
type input "0326391155"
click at [1274, 555] on button "[PERSON_NAME]" at bounding box center [1234, 559] width 177 height 26
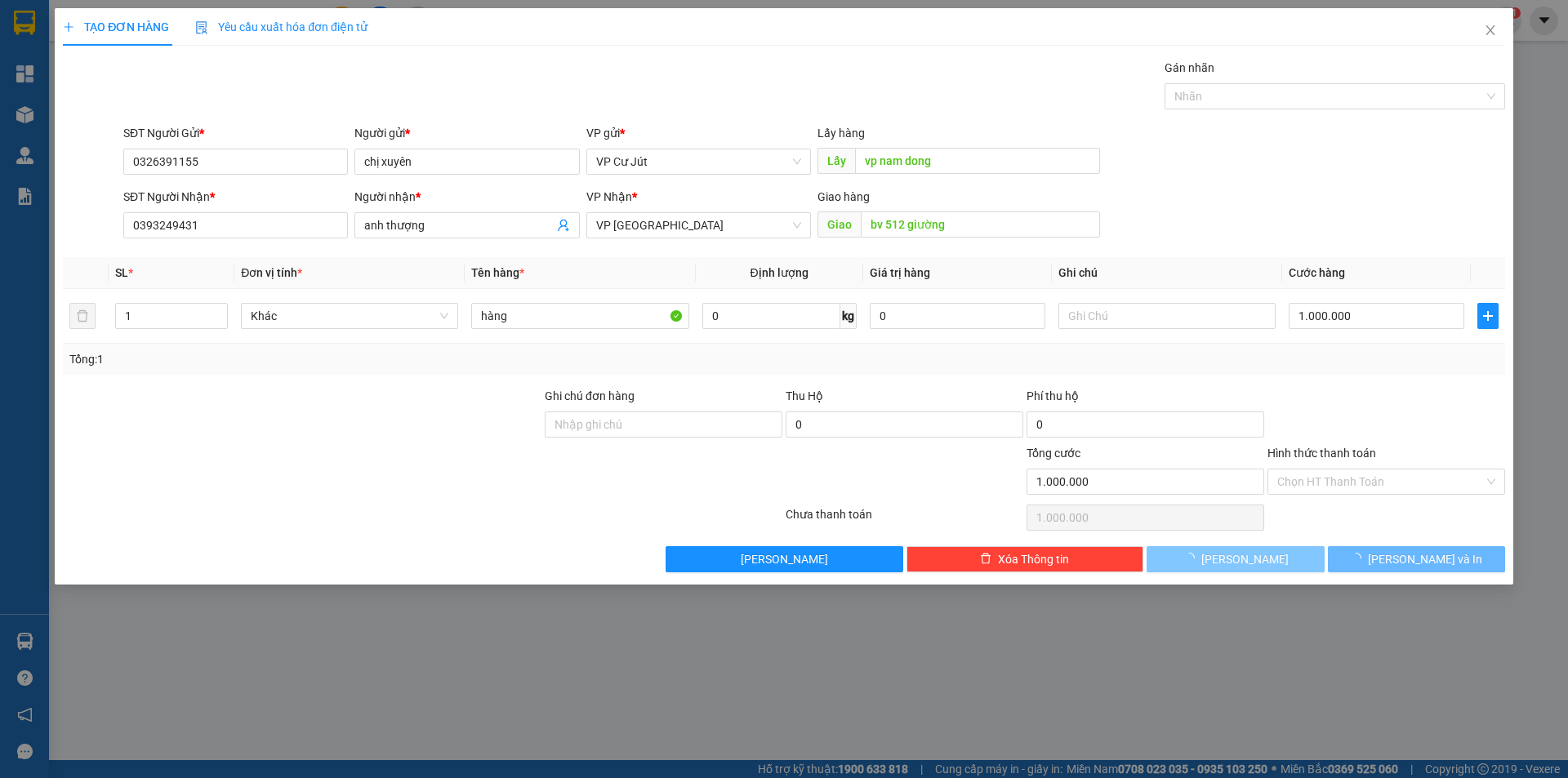
type input "0"
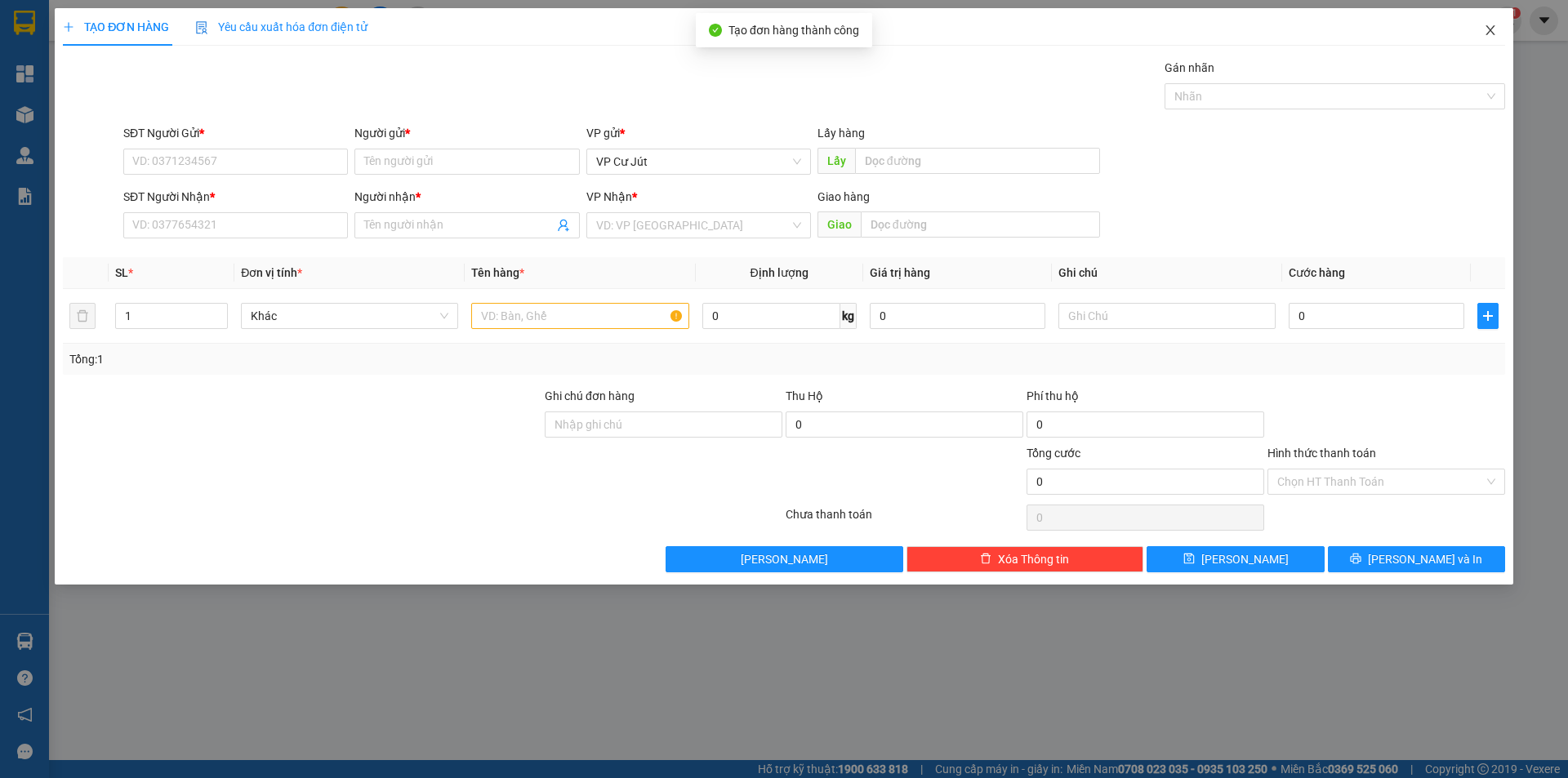
click at [1493, 29] on icon "close" at bounding box center [1491, 31] width 13 height 13
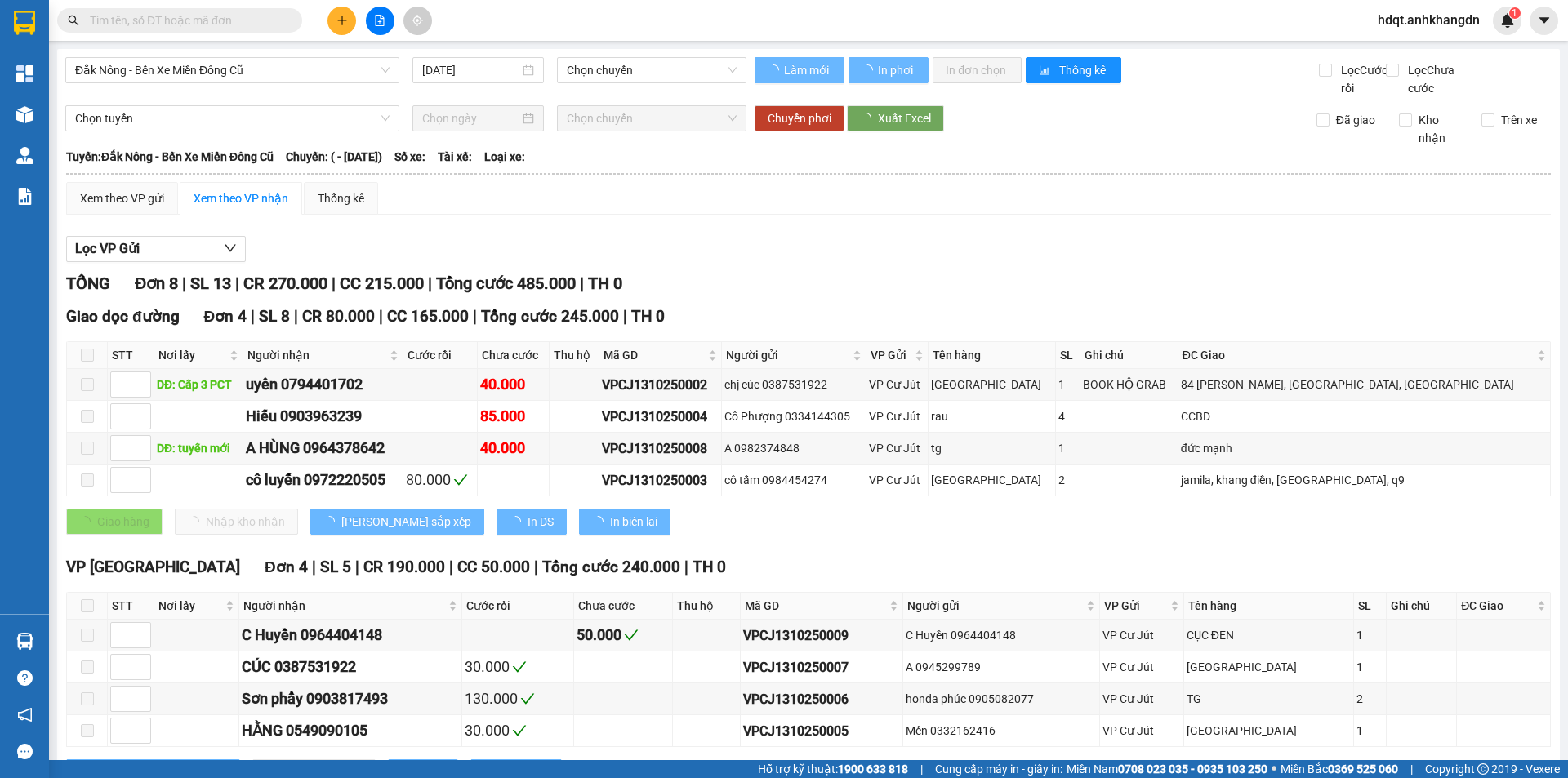
type input "[DATE]"
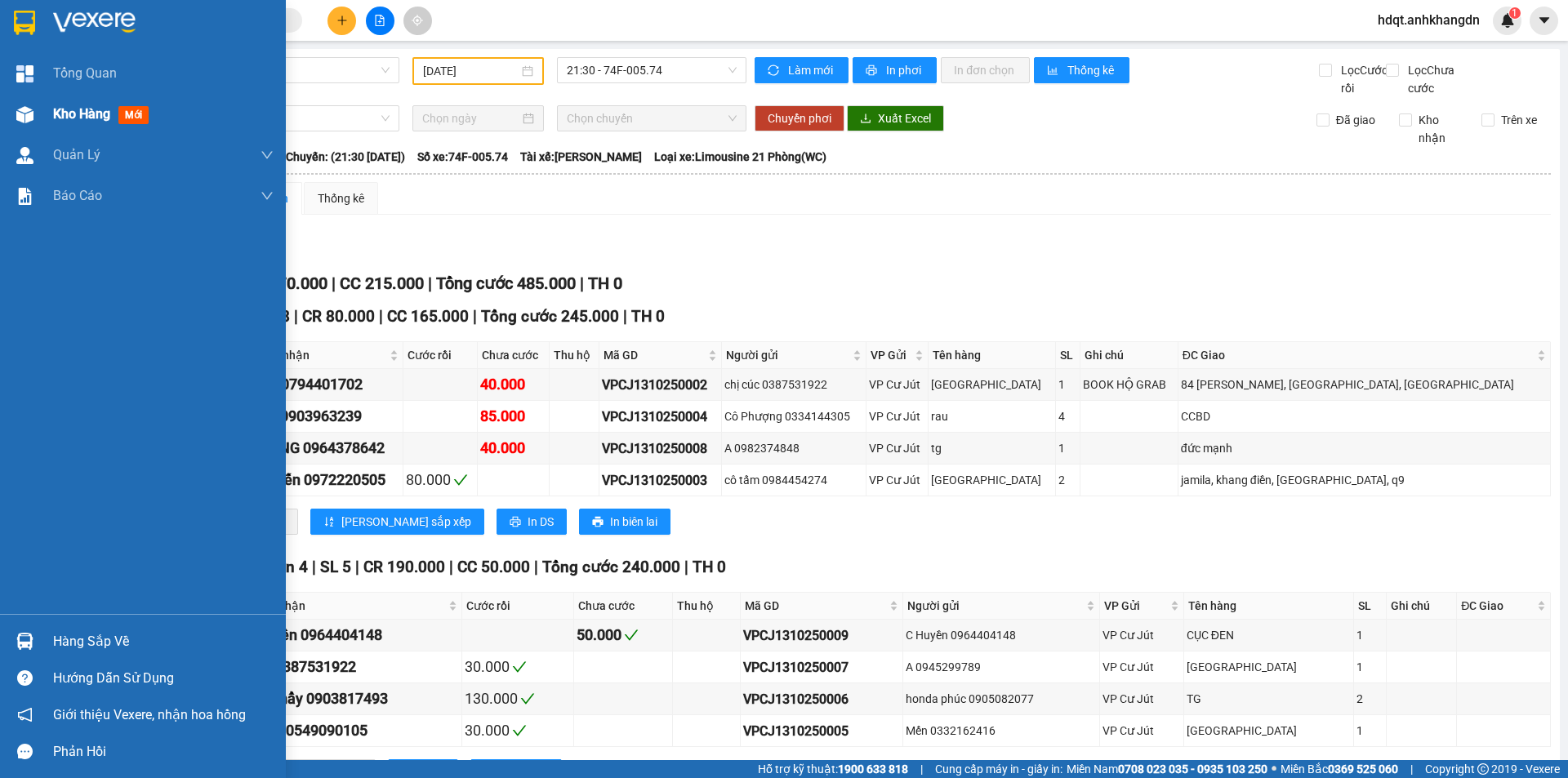
click at [84, 116] on span "Kho hàng" at bounding box center [81, 114] width 57 height 15
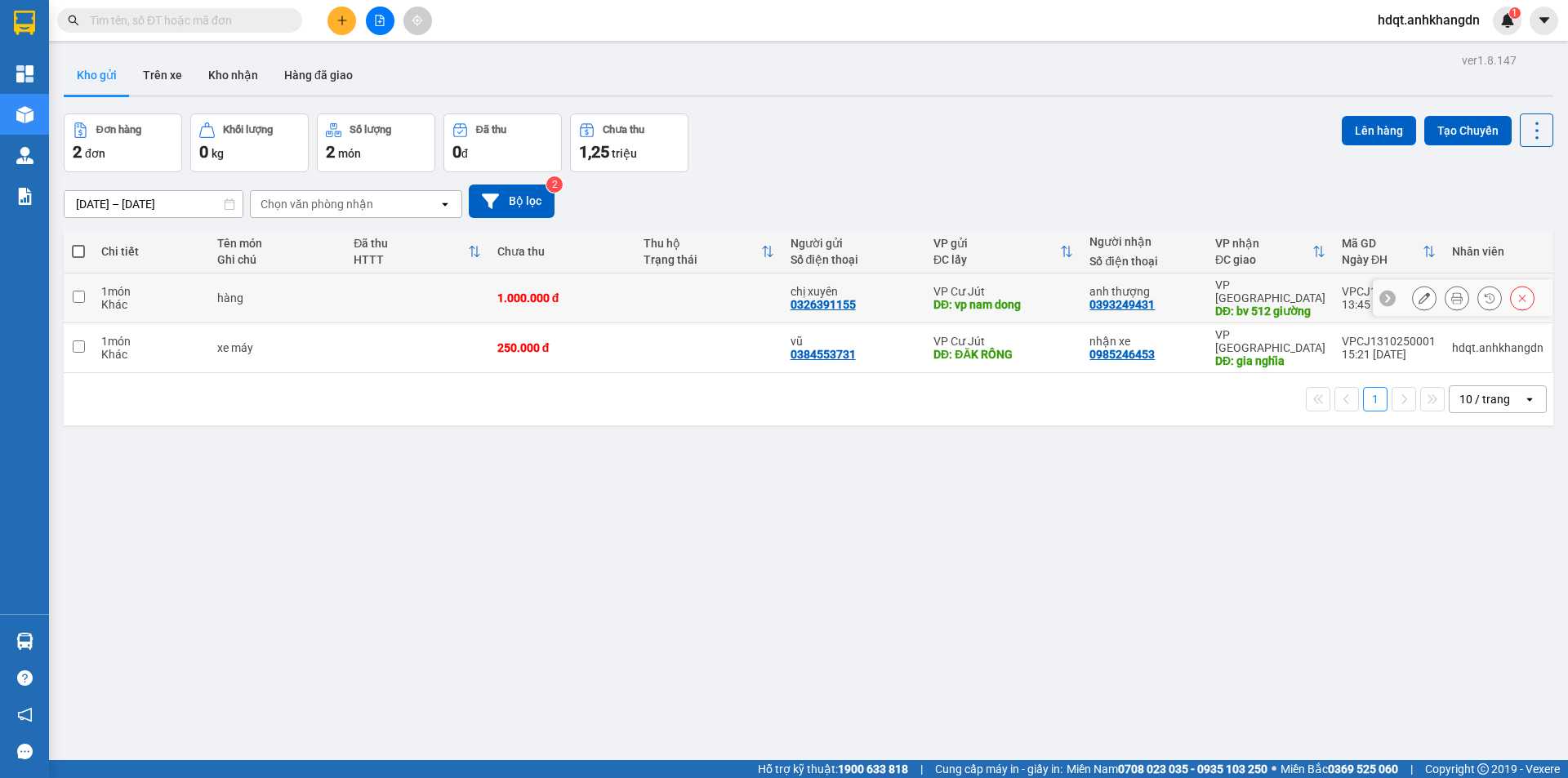
click at [1419, 293] on icon at bounding box center [1424, 299] width 11 height 11
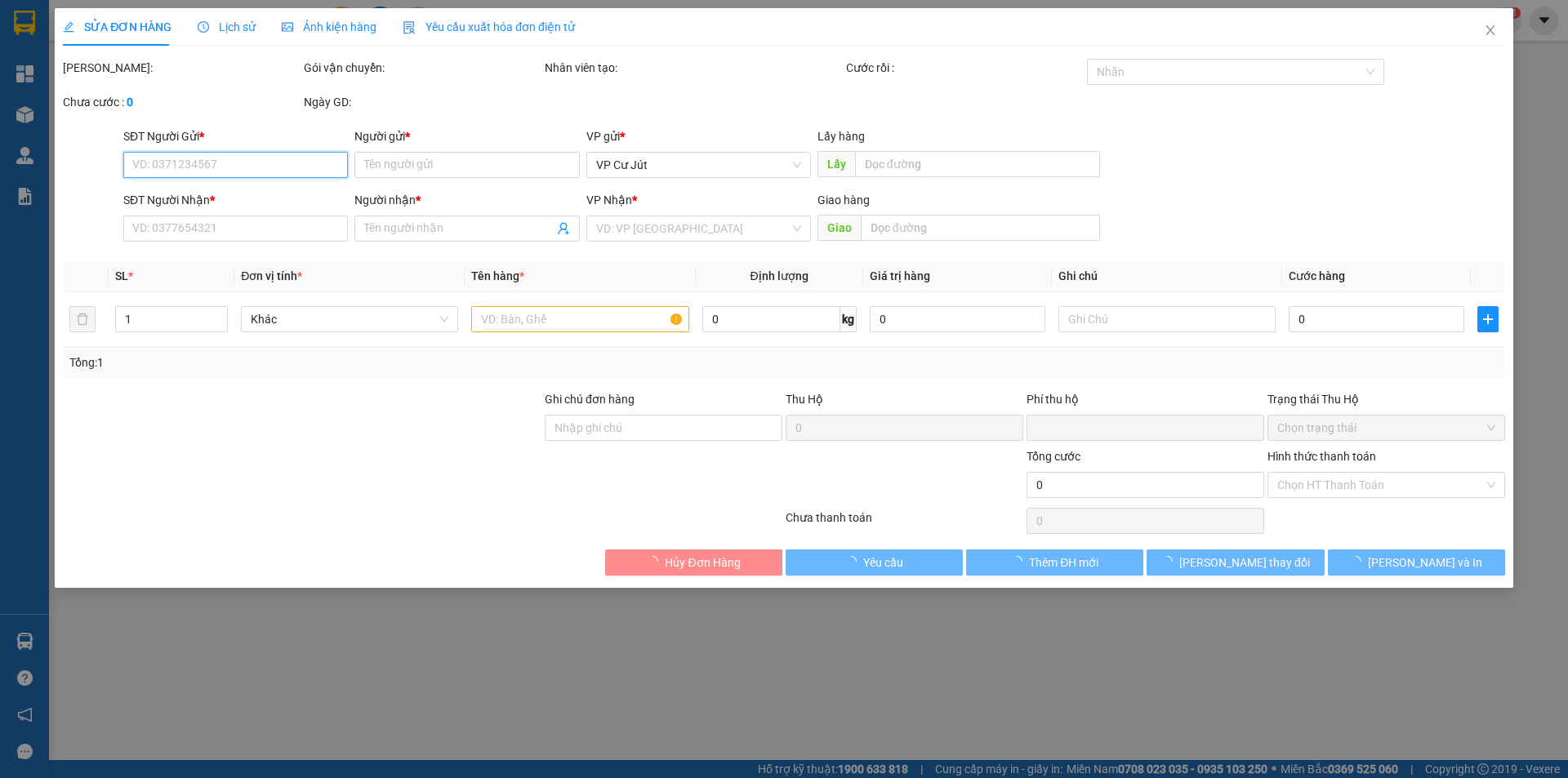
type input "0326391155"
type input "chị xuyên"
type input "vp nam dong"
type input "0393249431"
type input "anh thượng"
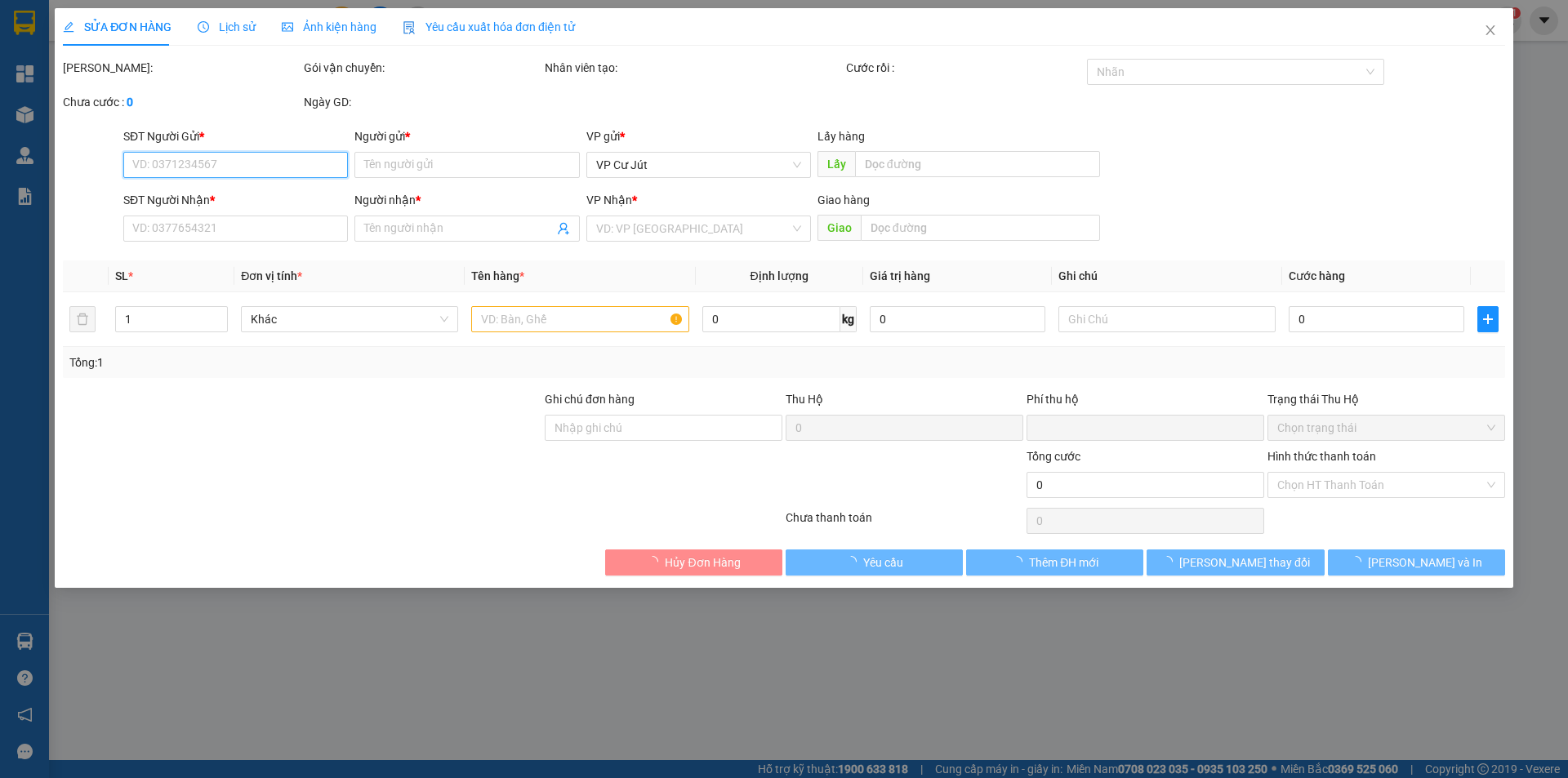
type input "bv 512 giường"
type input "0"
type input "1.000.000"
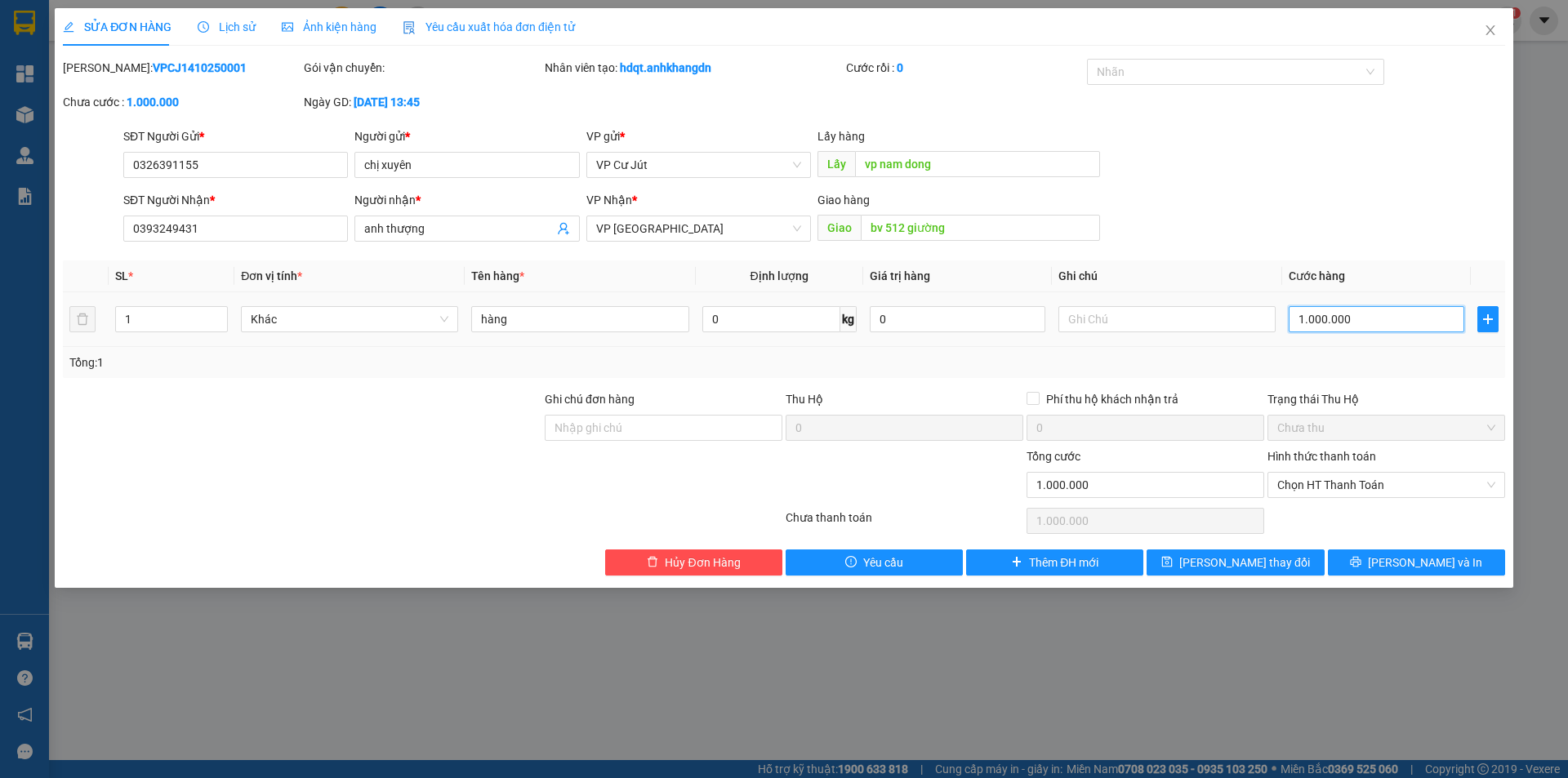
click at [1372, 321] on input "1.000.000" at bounding box center [1377, 319] width 176 height 26
type input "1"
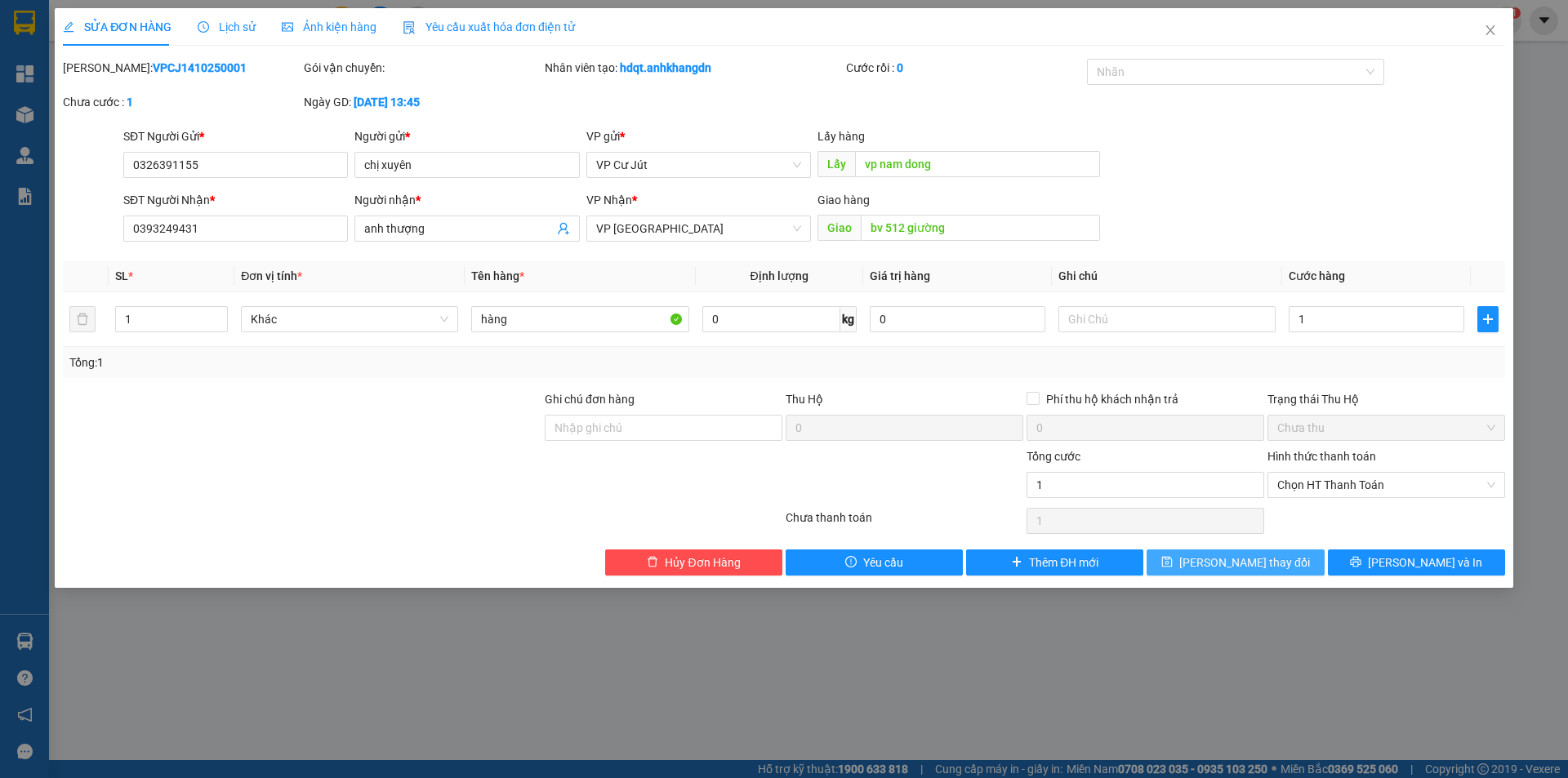
type input "1.000"
click at [1291, 561] on button "Lưu thay đổi" at bounding box center [1234, 562] width 177 height 26
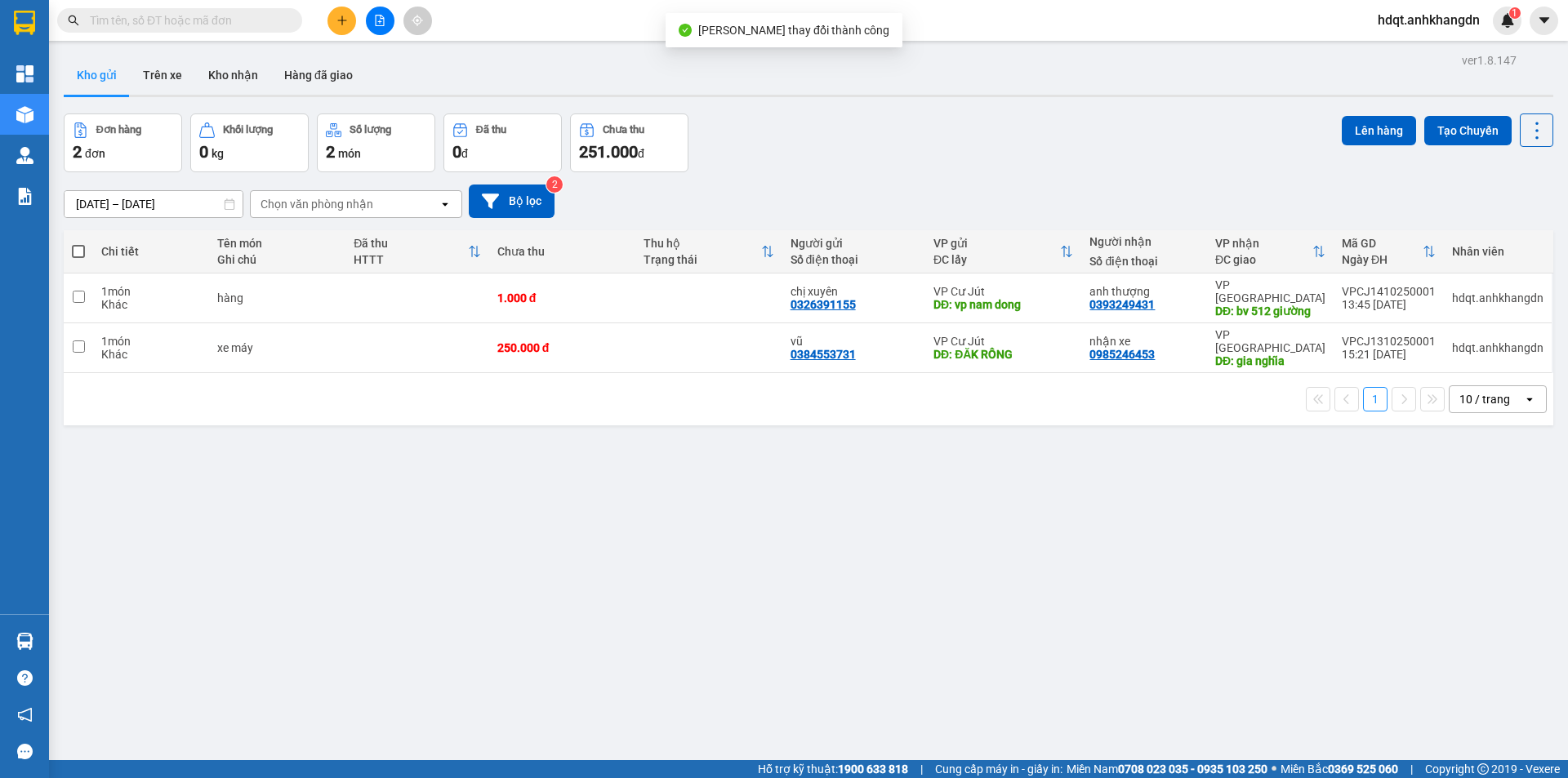
click at [1006, 537] on div "ver 1.8.147 Kho gửi Trên xe Kho nhận Hàng đã giao Đơn hàng 2 đơn Khối lượng 0 k…" at bounding box center [808, 437] width 1502 height 778
